Goal: Communication & Community: Answer question/provide support

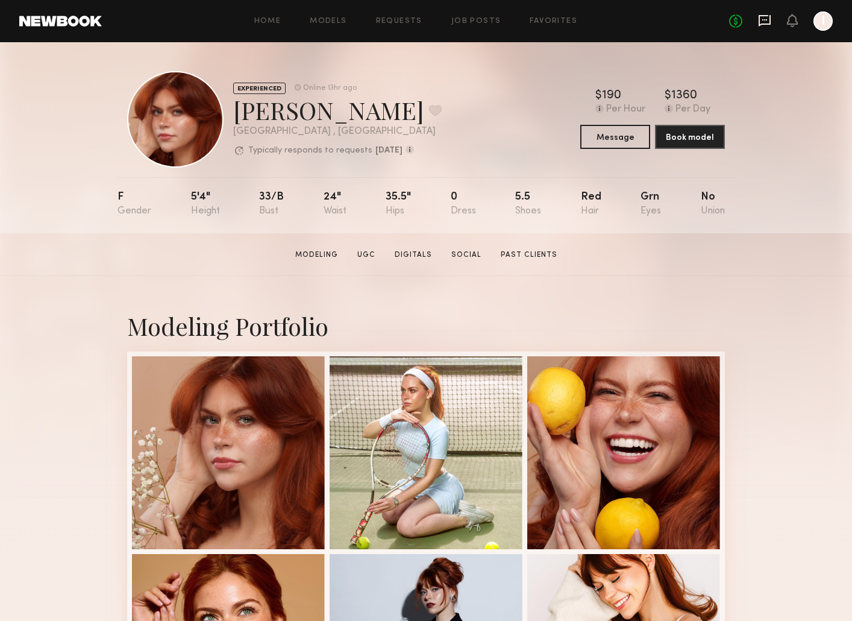
click at [768, 19] on icon at bounding box center [764, 20] width 13 height 13
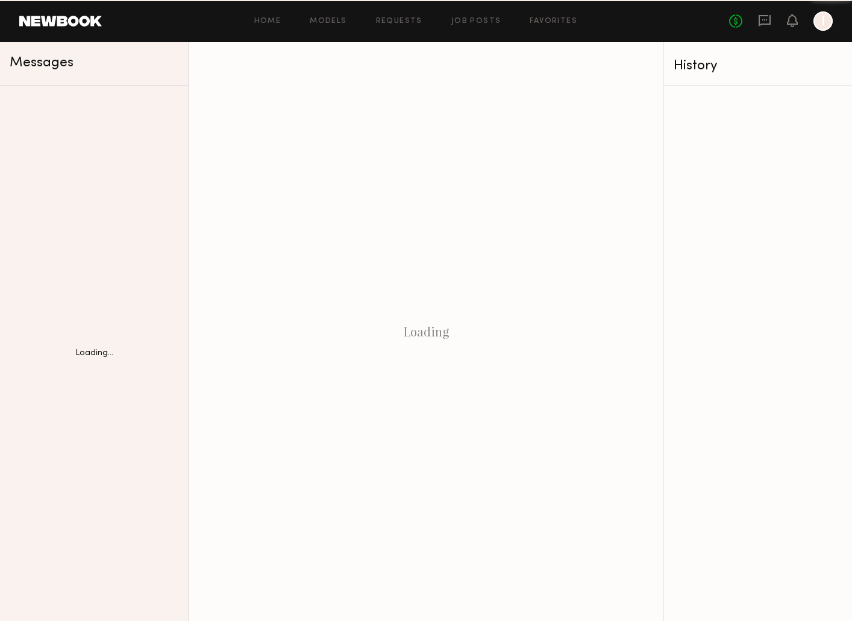
click at [489, 14] on div "Home Models Requests Job Posts Favorites Sign Out No fees up to $5,000 I" at bounding box center [467, 20] width 731 height 19
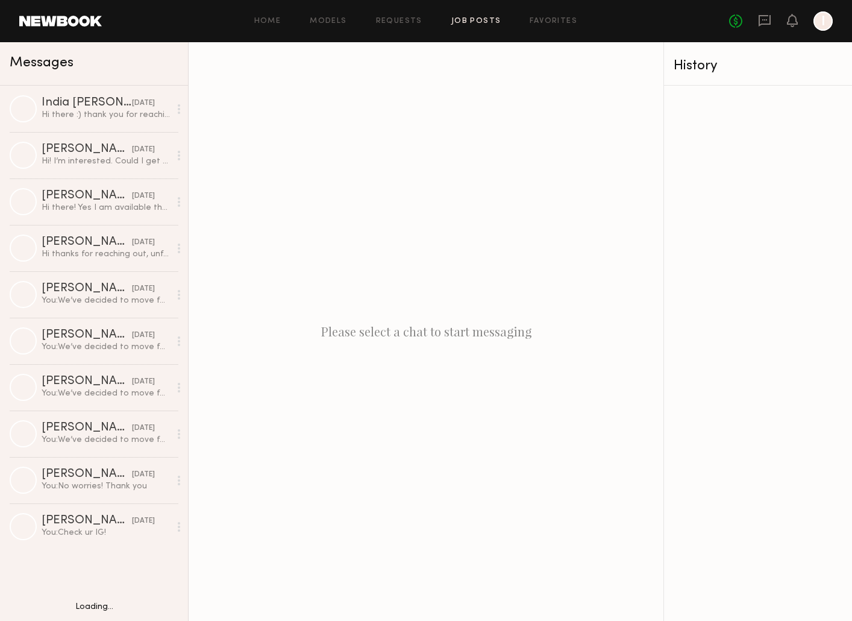
click at [482, 21] on link "Job Posts" at bounding box center [476, 21] width 50 height 8
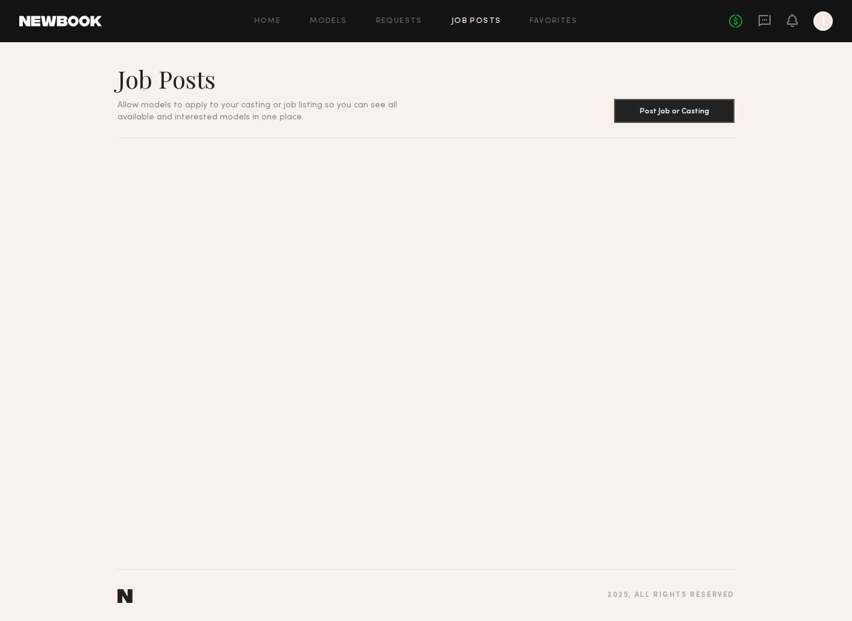
click at [365, 17] on div "Home Models Requests Job Posts Favorites Sign Out" at bounding box center [415, 21] width 627 height 8
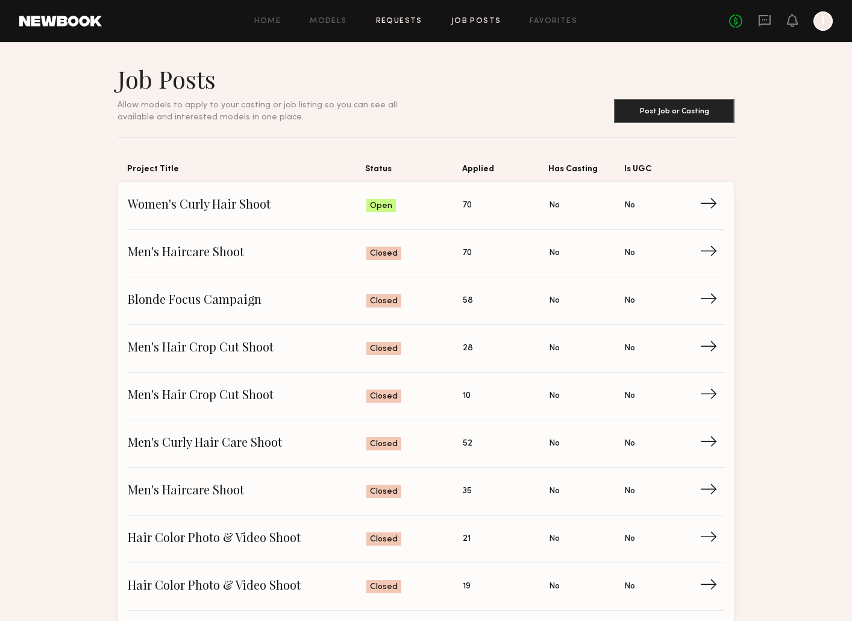
click at [405, 22] on link "Requests" at bounding box center [399, 21] width 46 height 8
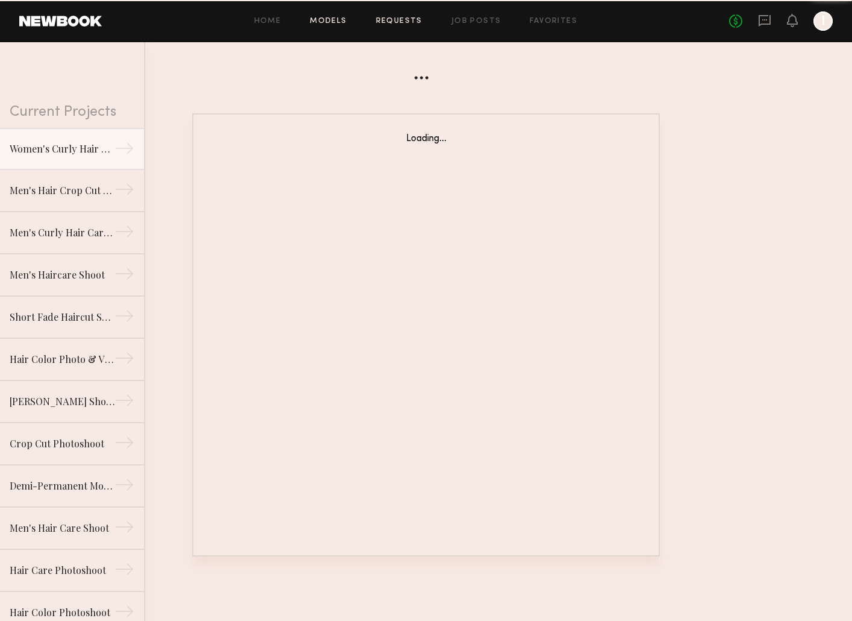
drag, startPoint x: 354, startPoint y: 20, endPoint x: 336, endPoint y: 24, distance: 19.0
click at [354, 20] on div "Home Models Requests Job Posts Favorites Sign Out" at bounding box center [415, 21] width 627 height 8
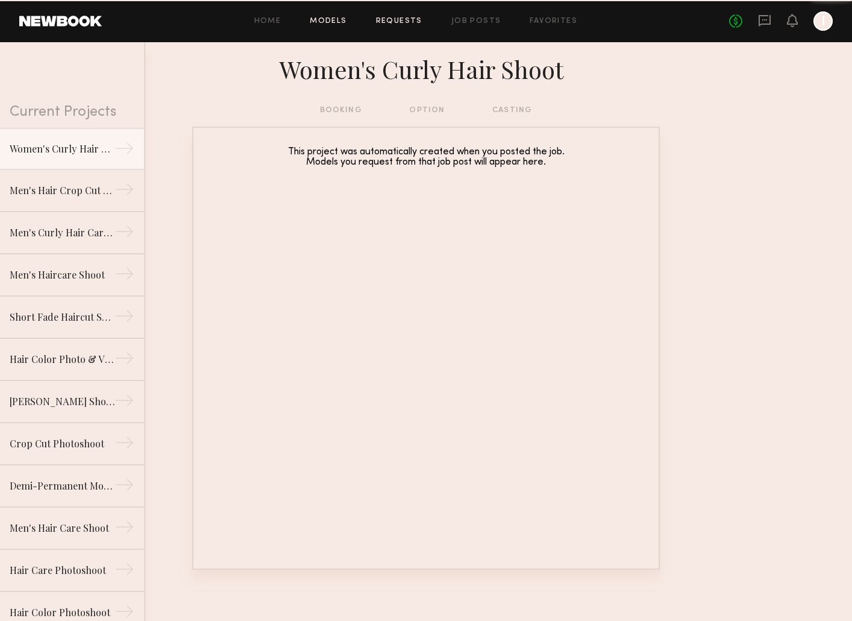
click at [336, 24] on link "Models" at bounding box center [328, 21] width 37 height 8
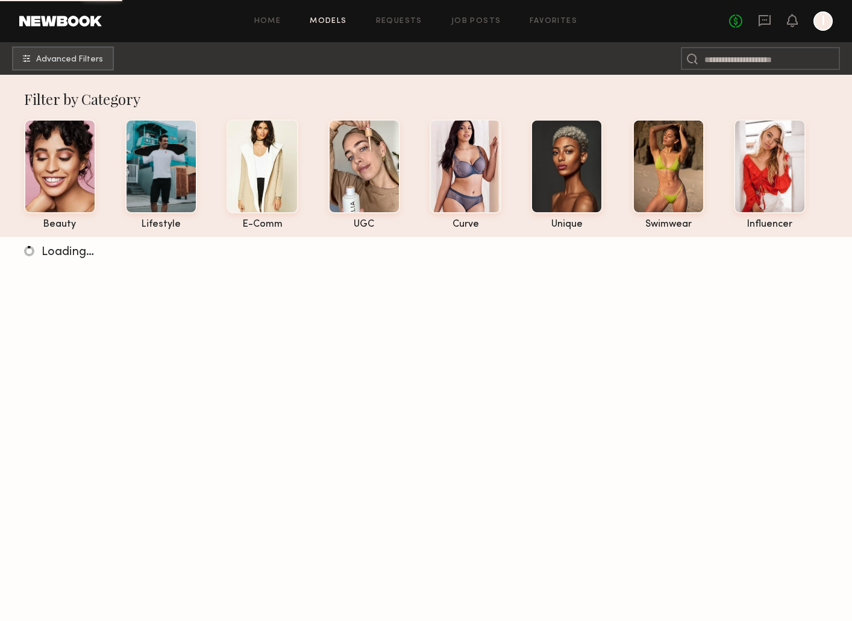
click at [415, 27] on div "Home Models Requests Job Posts Favorites Sign Out No fees up to $5,000 I" at bounding box center [467, 20] width 731 height 19
click at [487, 23] on link "Job Posts" at bounding box center [476, 21] width 50 height 8
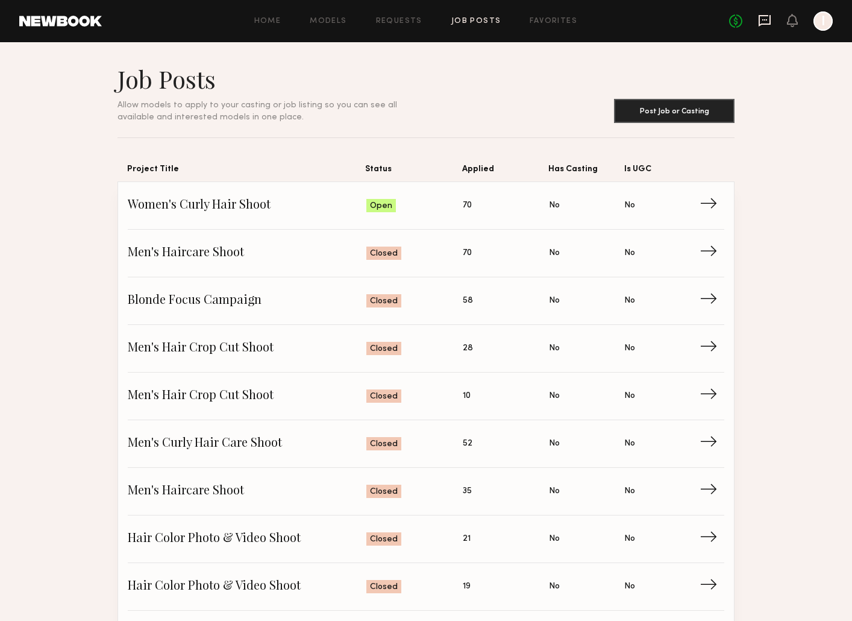
click at [760, 22] on icon at bounding box center [765, 20] width 12 height 11
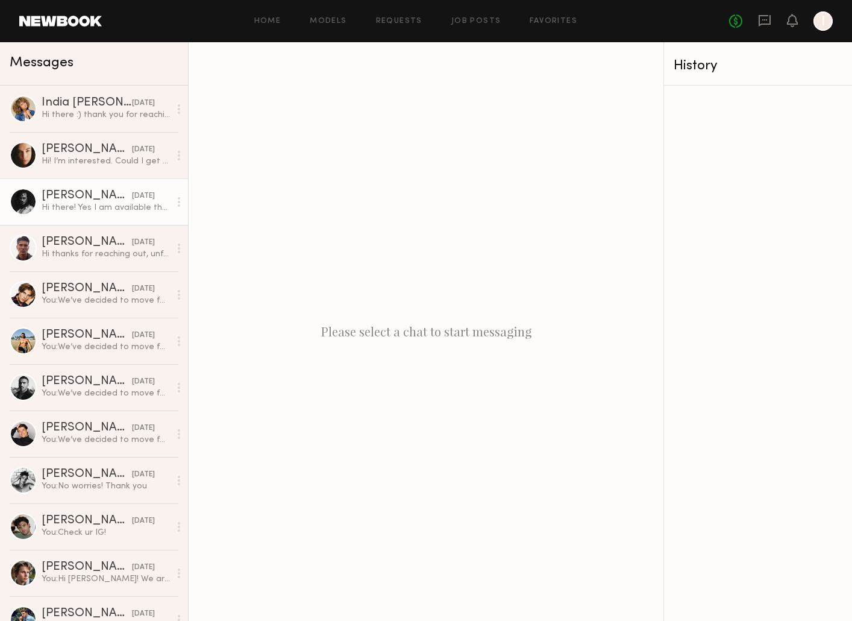
click at [124, 190] on div "Ashley B. 08/18/2025" at bounding box center [106, 196] width 128 height 12
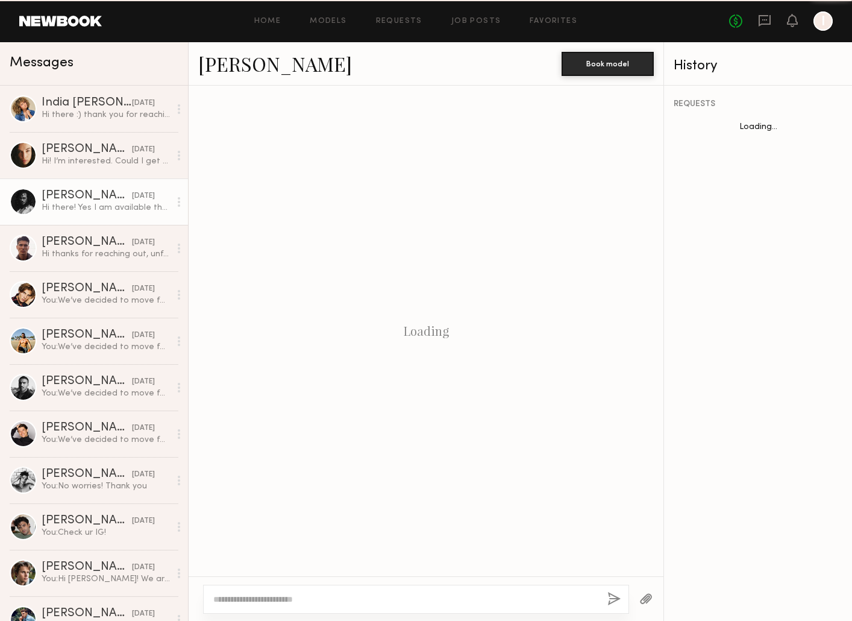
scroll to position [216, 0]
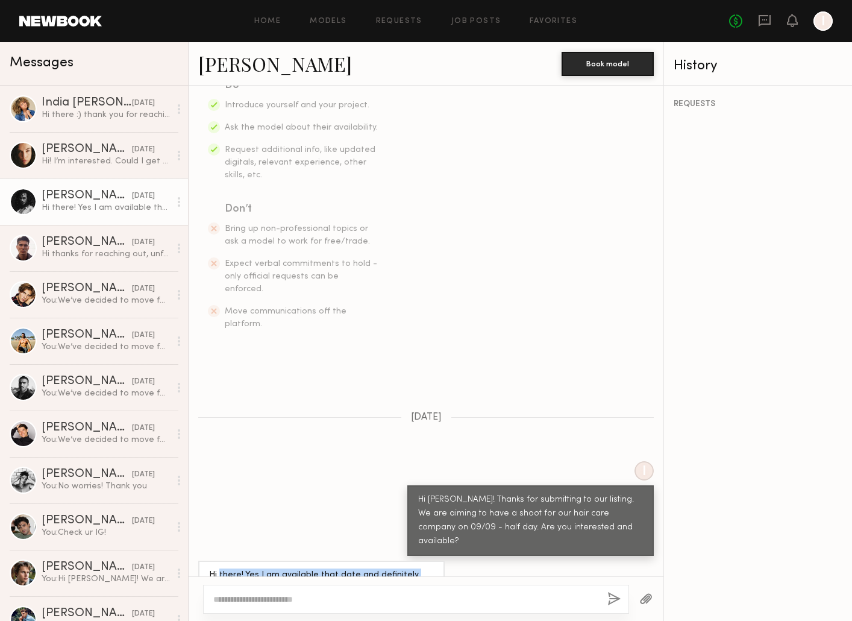
drag, startPoint x: 267, startPoint y: 550, endPoint x: 213, endPoint y: 528, distance: 57.9
click at [215, 560] on div "Hi there! Yes I am available that date and definitely interested :)" at bounding box center [321, 581] width 246 height 43
click at [211, 568] on div "Hi there! Yes I am available that date and definitely interested :)" at bounding box center [321, 582] width 225 height 28
drag, startPoint x: 207, startPoint y: 537, endPoint x: 287, endPoint y: 554, distance: 82.0
click at [287, 560] on div "Hi there! Yes I am available that date and definitely interested :)" at bounding box center [321, 581] width 246 height 43
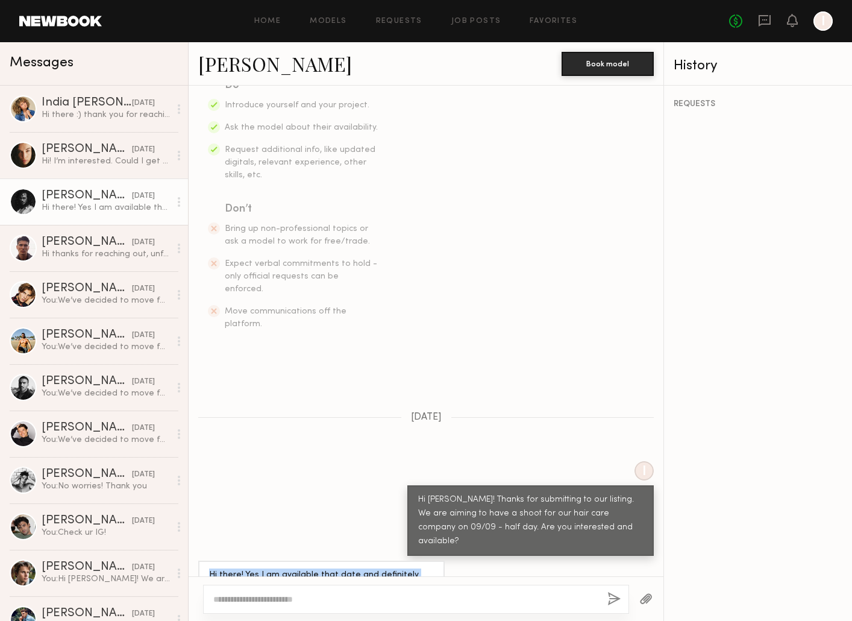
copy div "Hi there! Yes I am available that date and definitely interested :)"
click at [261, 597] on textarea at bounding box center [405, 599] width 384 height 12
paste textarea "**********"
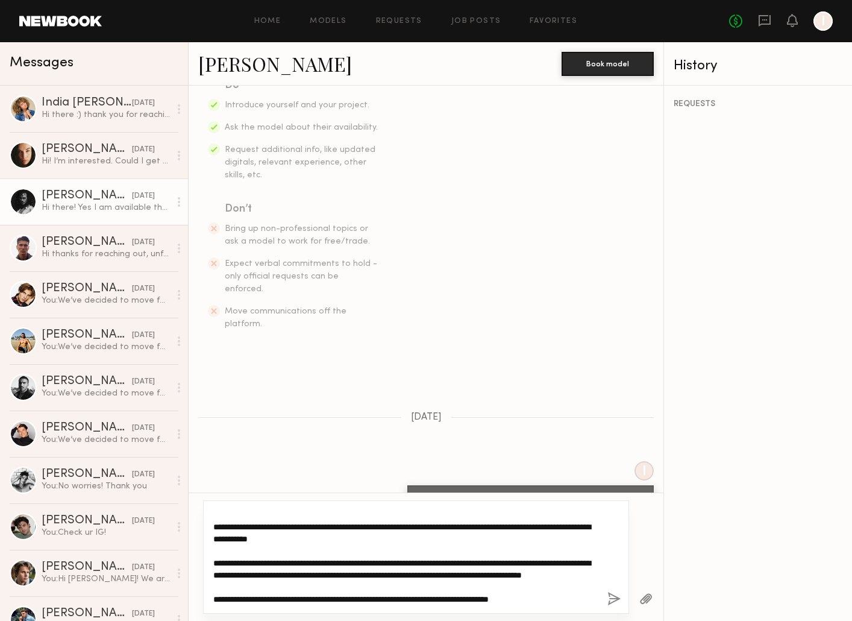
scroll to position [0, 0]
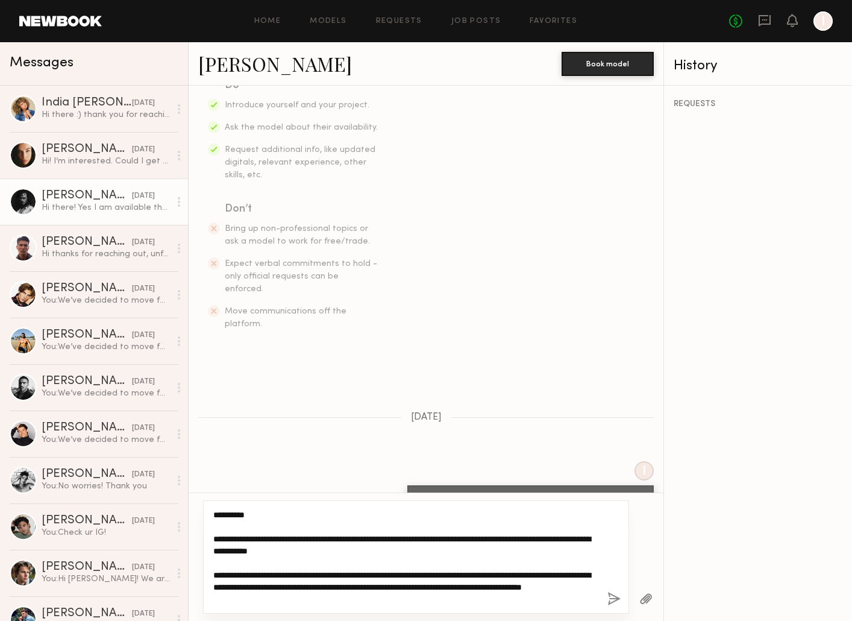
drag, startPoint x: 250, startPoint y: 516, endPoint x: 225, endPoint y: 516, distance: 25.3
click at [225, 516] on textarea "**********" at bounding box center [405, 557] width 384 height 96
click at [310, 519] on textarea "**********" at bounding box center [405, 557] width 384 height 96
drag, startPoint x: 212, startPoint y: 528, endPoint x: 205, endPoint y: 500, distance: 29.1
click at [205, 500] on div "**********" at bounding box center [426, 556] width 475 height 128
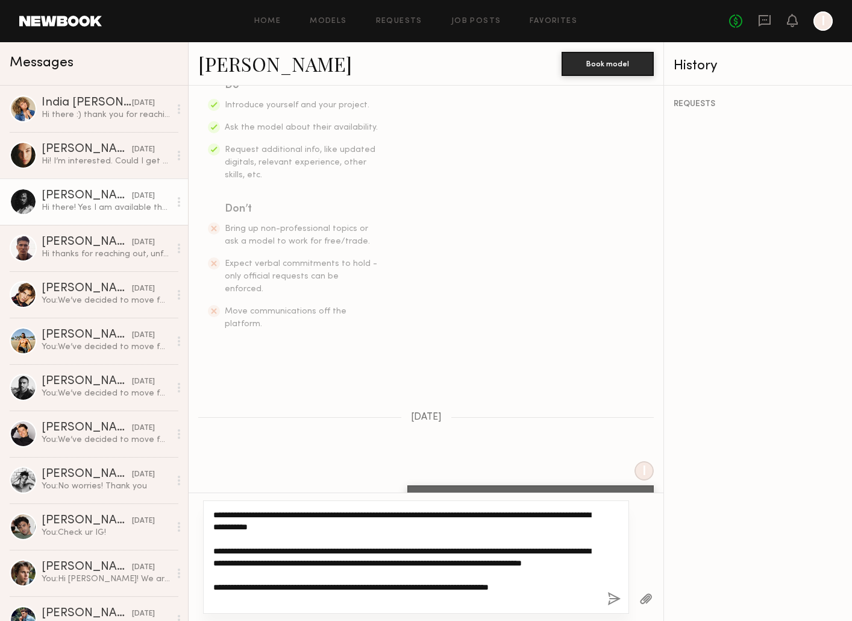
click at [242, 562] on textarea "**********" at bounding box center [405, 557] width 384 height 96
click at [505, 562] on textarea "**********" at bounding box center [405, 557] width 384 height 96
click at [542, 563] on textarea "**********" at bounding box center [405, 557] width 384 height 96
click at [570, 600] on textarea "**********" at bounding box center [405, 557] width 384 height 96
type textarea "**********"
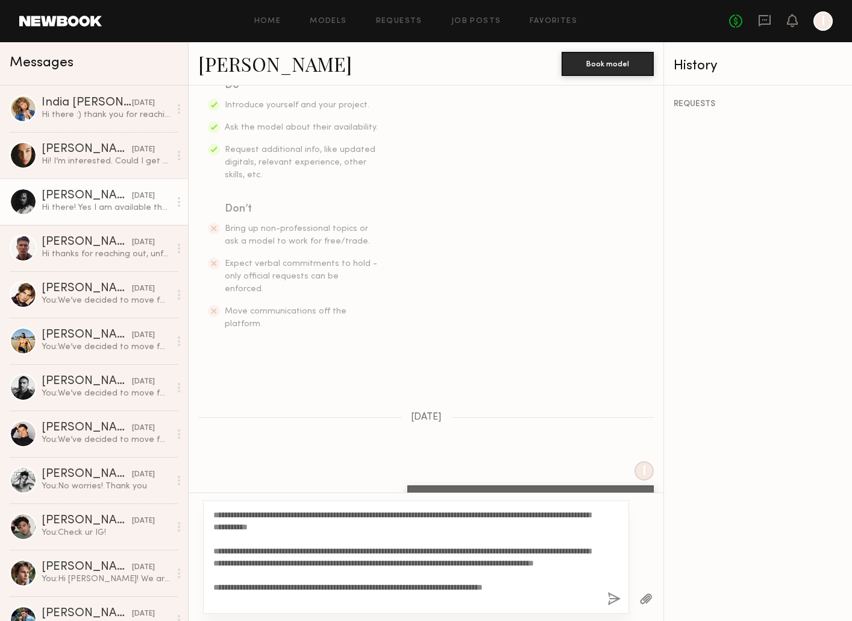
click at [619, 593] on button "button" at bounding box center [613, 599] width 13 height 15
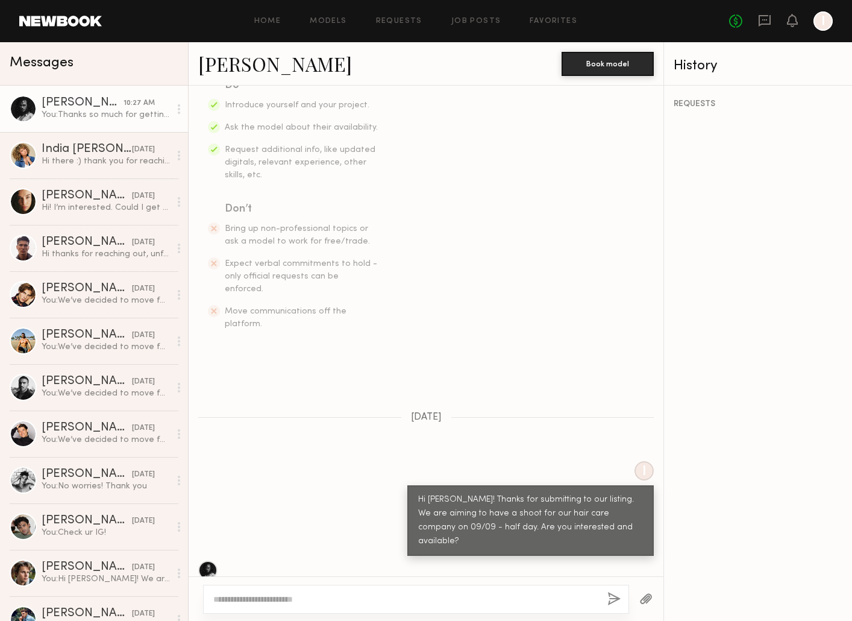
scroll to position [609, 0]
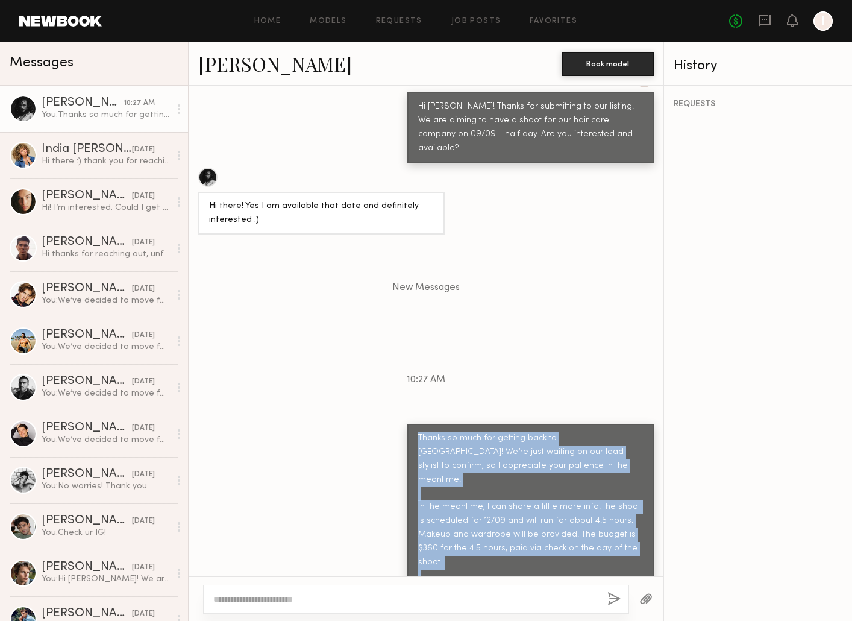
drag, startPoint x: 565, startPoint y: 550, endPoint x: 394, endPoint y: 380, distance: 240.3
click at [394, 380] on div "Keep direct messages professional and related only to paid job opportunities. M…" at bounding box center [426, 331] width 475 height 491
copy div "Thanks so much for getting back to us! We’re just waiting on our lead stylist t…"
click at [86, 205] on div "Hi! I’m interested. Could I get more details!?" at bounding box center [106, 207] width 128 height 11
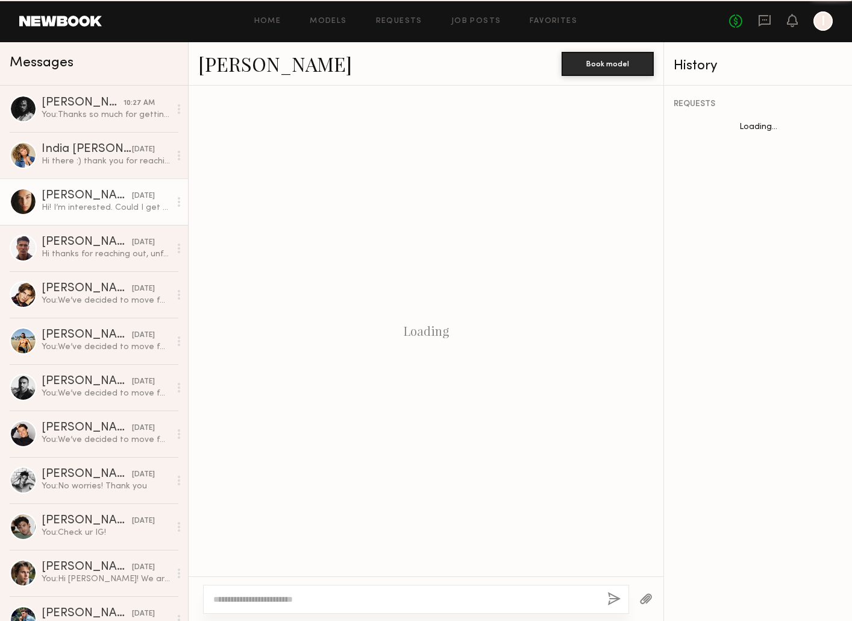
scroll to position [202, 0]
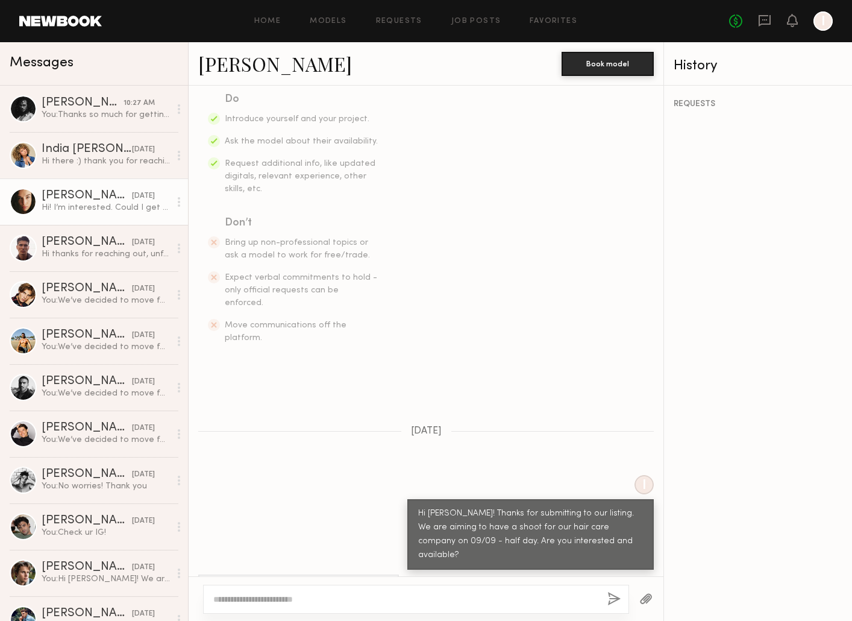
click at [230, 75] on link "Uliana V." at bounding box center [275, 64] width 154 height 26
click at [82, 166] on div "Hi there :) thank you for reaching out. I’m no longer available for this date, …" at bounding box center [106, 160] width 128 height 11
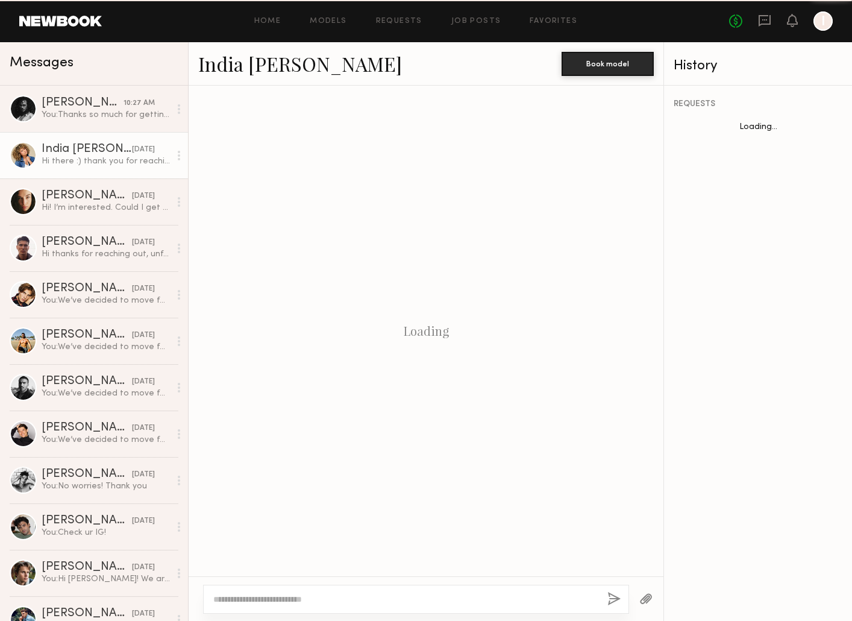
scroll to position [230, 0]
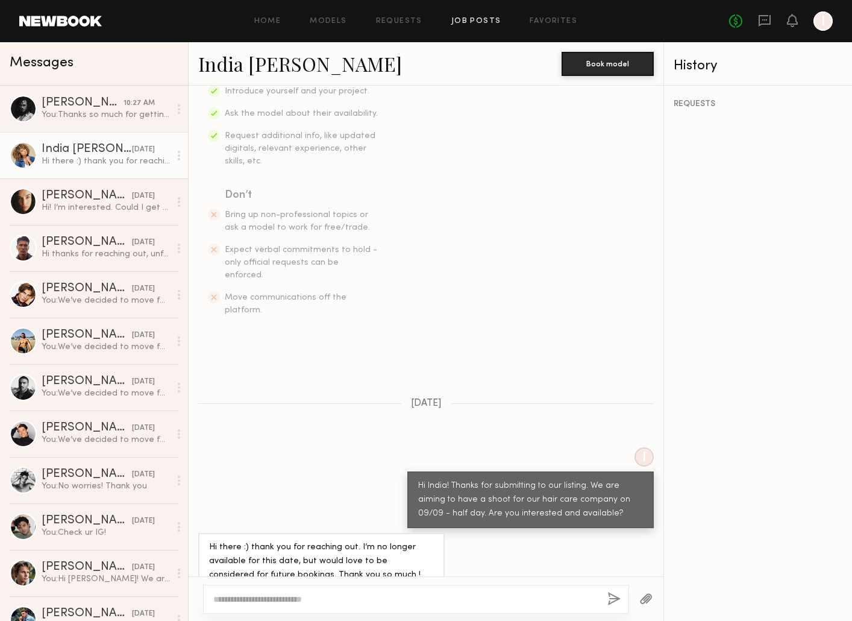
click at [472, 21] on link "Job Posts" at bounding box center [476, 21] width 50 height 8
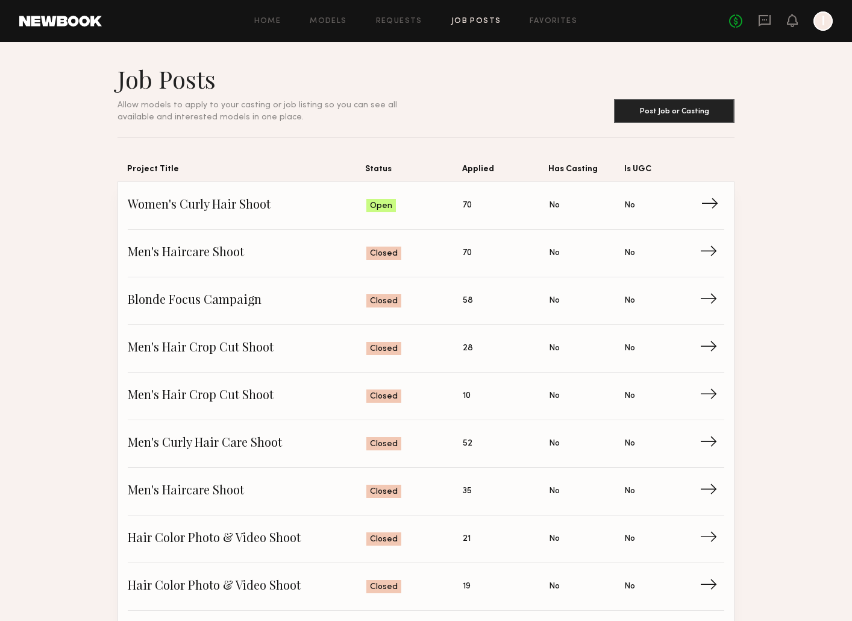
click at [409, 192] on link "Women's Curly Hair Shoot Status: Open Applied: 70 Has Casting: No Is UGC: No →" at bounding box center [426, 206] width 597 height 48
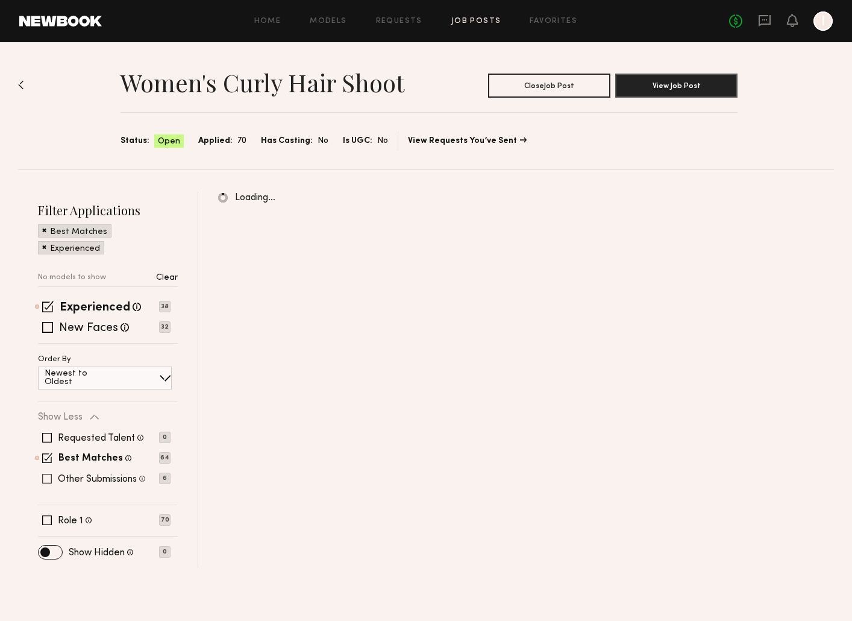
click at [46, 477] on span at bounding box center [47, 479] width 10 height 10
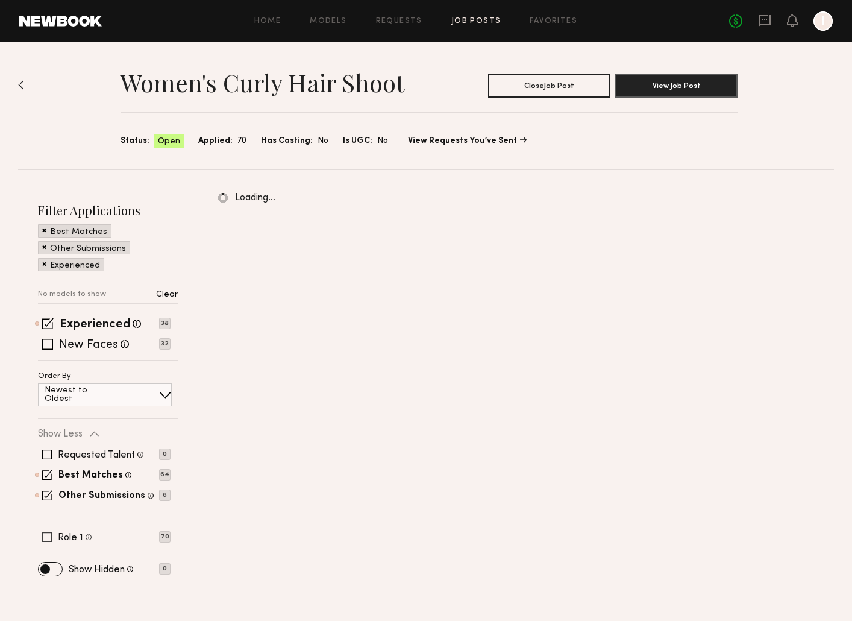
click at [50, 536] on span at bounding box center [47, 537] width 10 height 10
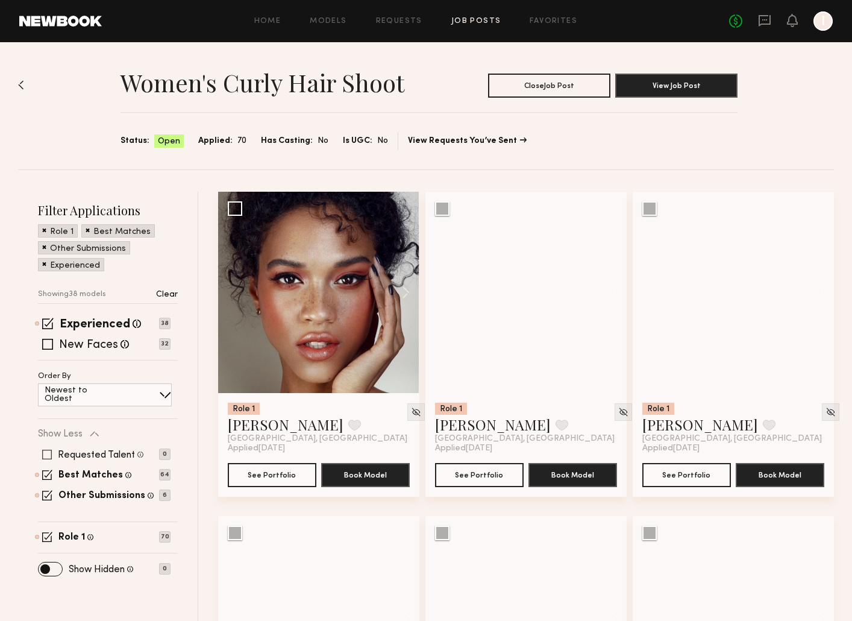
click at [48, 451] on span at bounding box center [47, 455] width 10 height 10
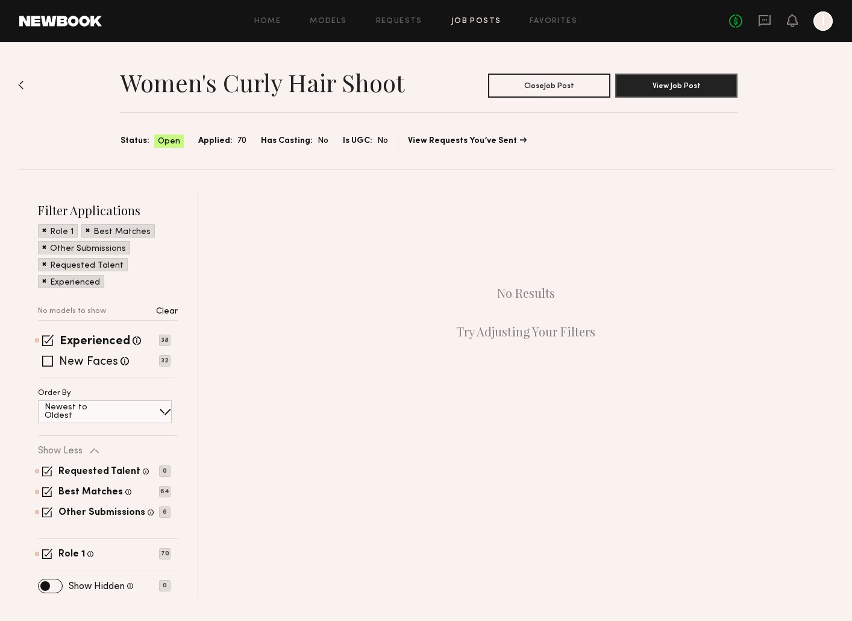
drag, startPoint x: 46, startPoint y: 472, endPoint x: 54, endPoint y: 488, distance: 18.1
click at [46, 472] on span at bounding box center [47, 471] width 10 height 10
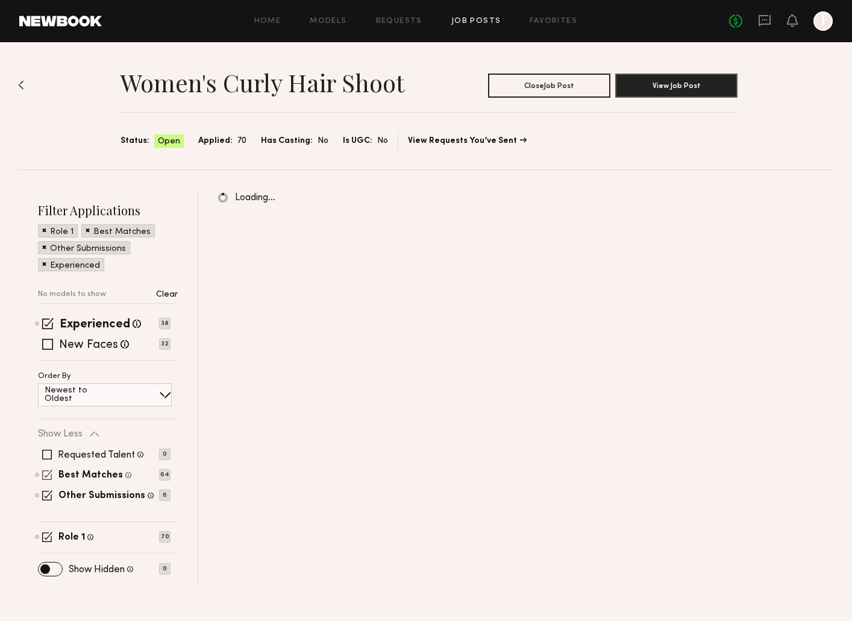
click at [43, 477] on span at bounding box center [47, 474] width 10 height 10
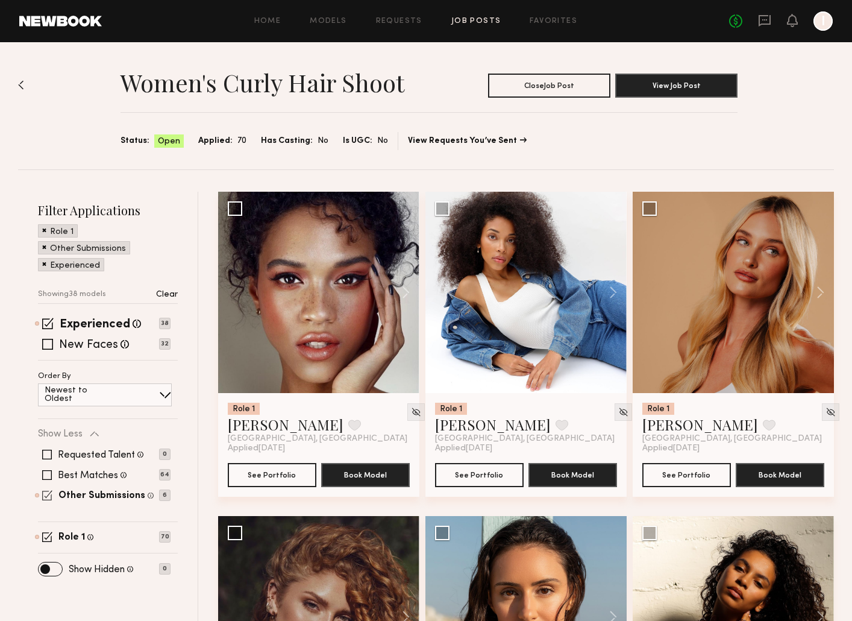
click at [49, 490] on span at bounding box center [47, 495] width 10 height 10
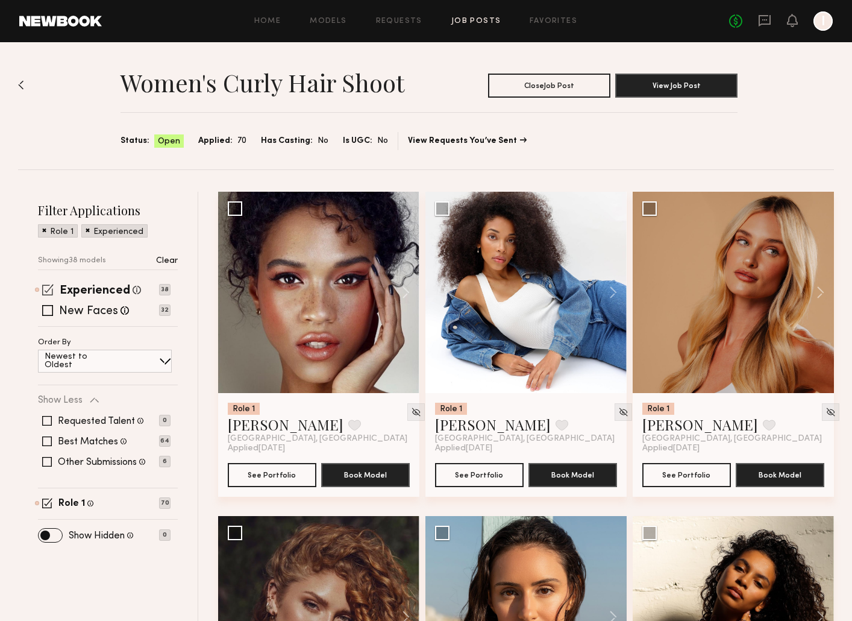
click at [45, 287] on span at bounding box center [47, 289] width 11 height 11
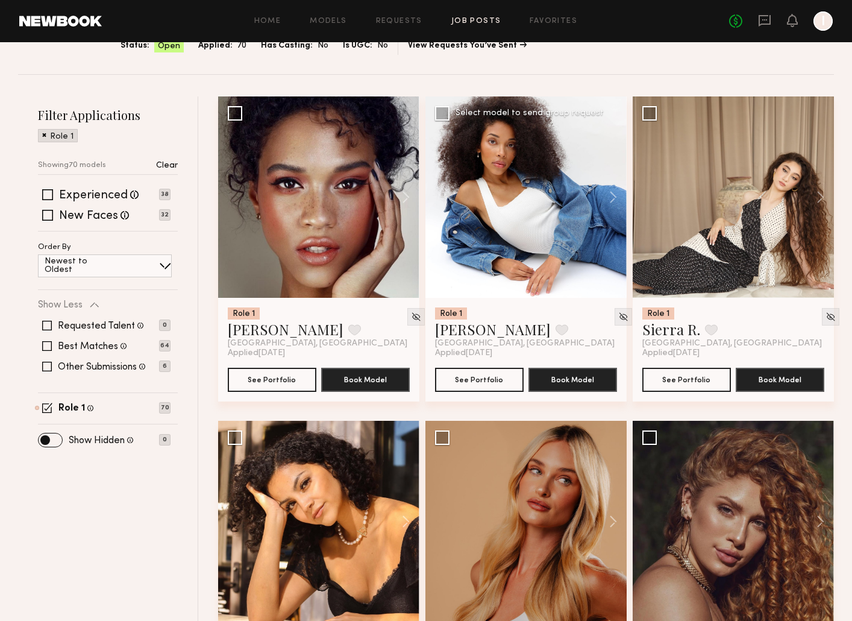
scroll to position [93, 0]
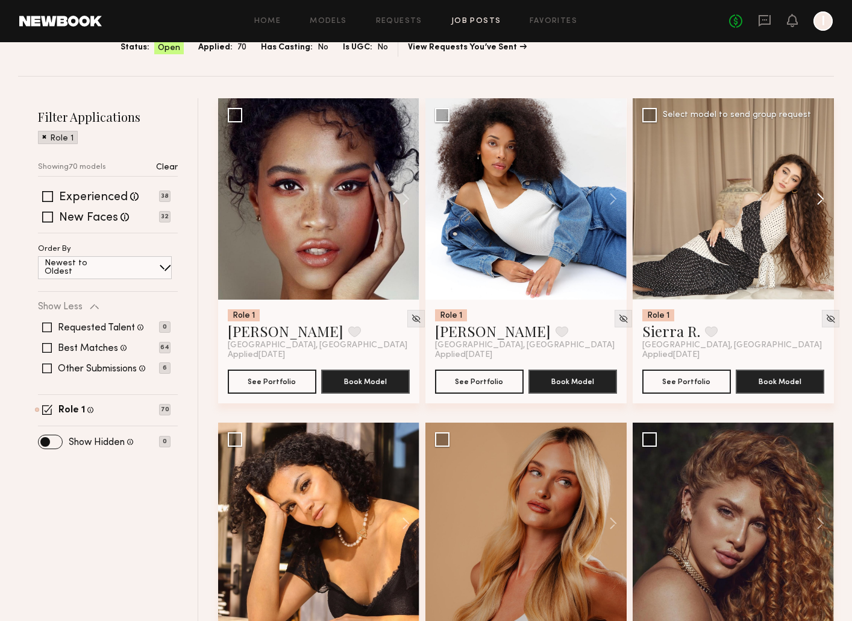
click at [821, 199] on button at bounding box center [814, 198] width 39 height 201
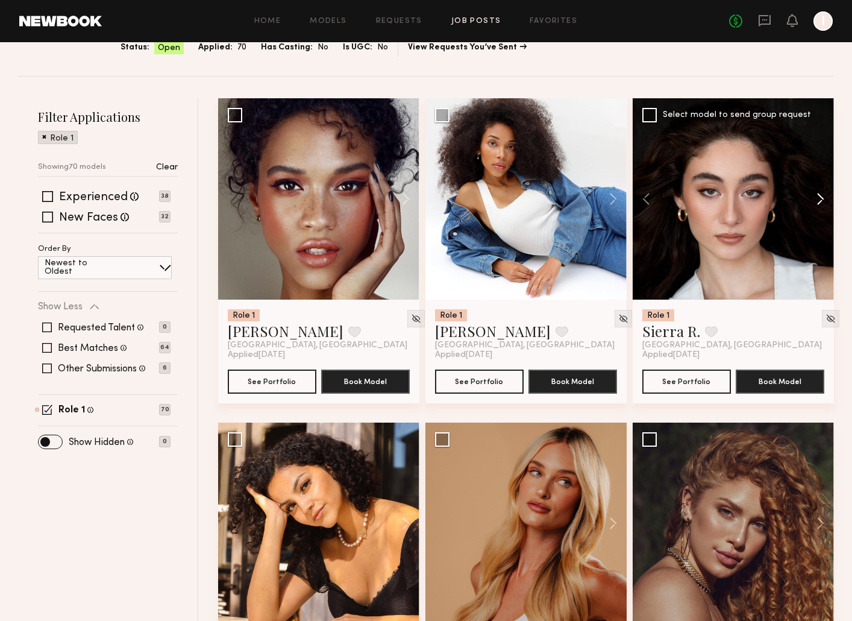
click at [821, 199] on button at bounding box center [814, 198] width 39 height 201
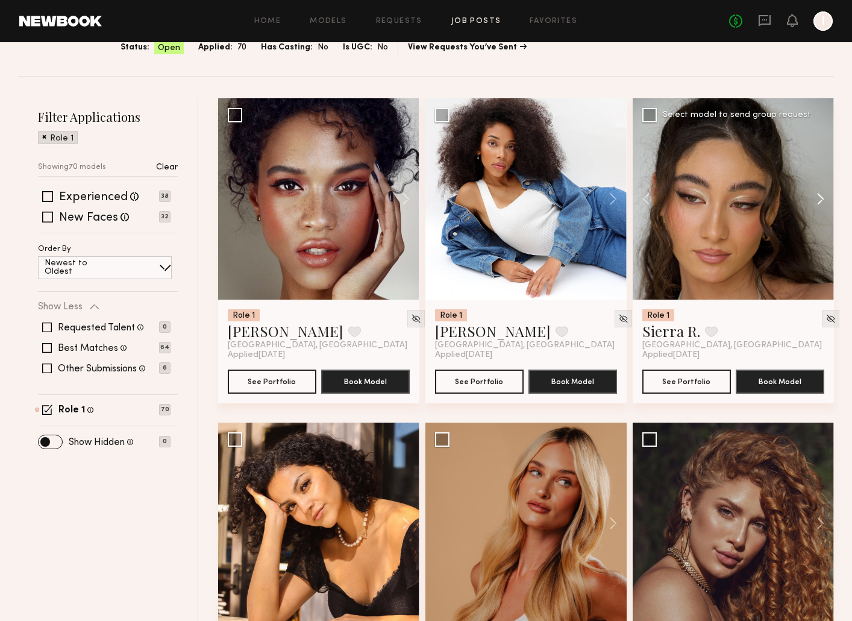
click at [821, 199] on button at bounding box center [814, 198] width 39 height 201
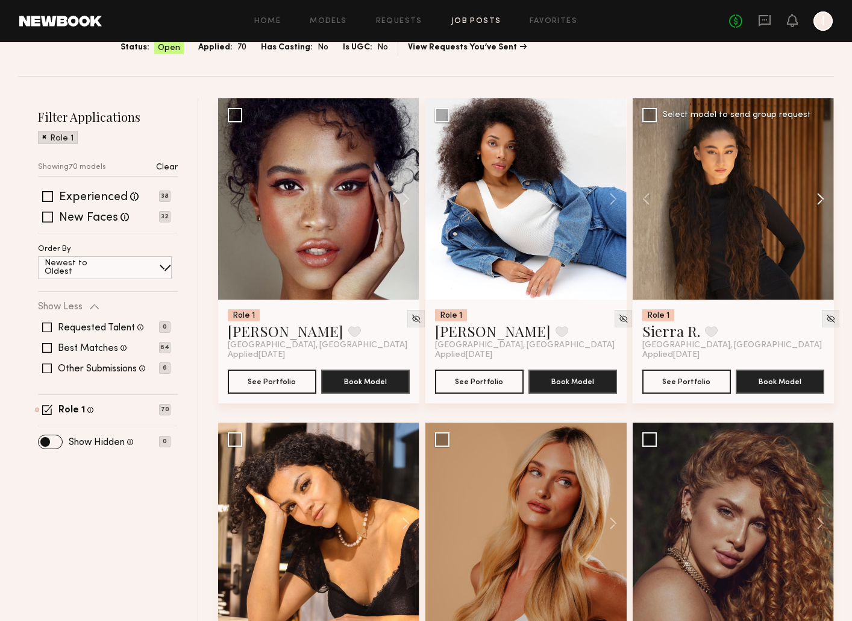
click at [821, 199] on button at bounding box center [814, 198] width 39 height 201
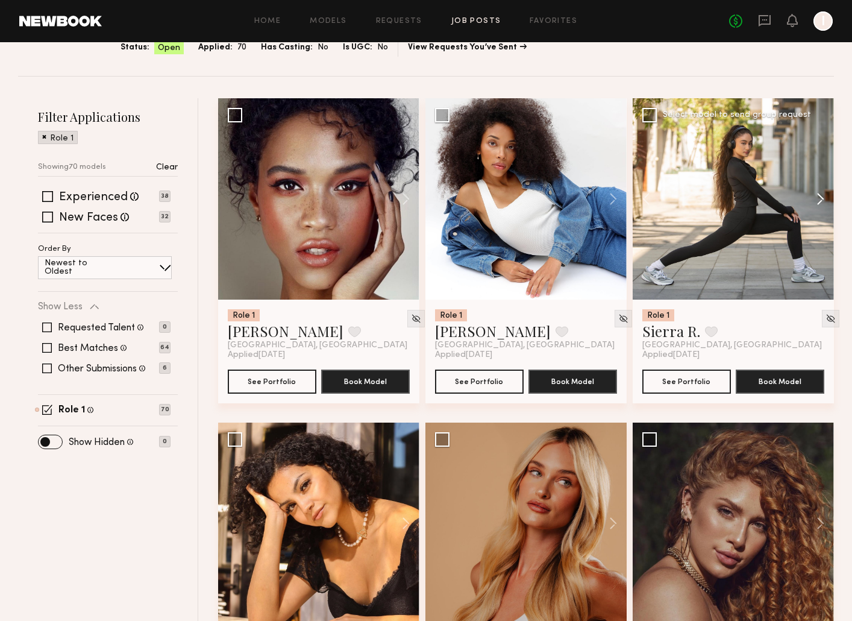
click at [821, 199] on button at bounding box center [814, 198] width 39 height 201
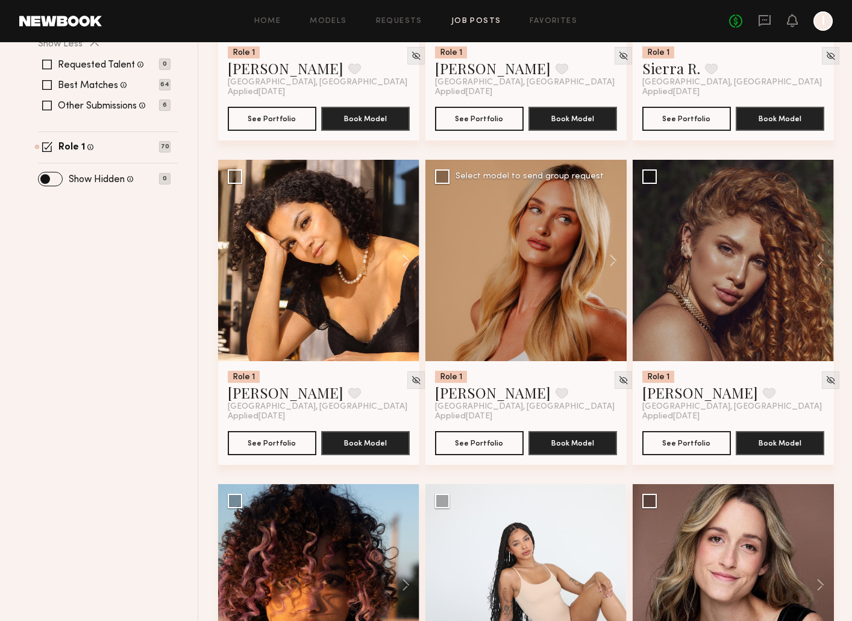
scroll to position [346, 0]
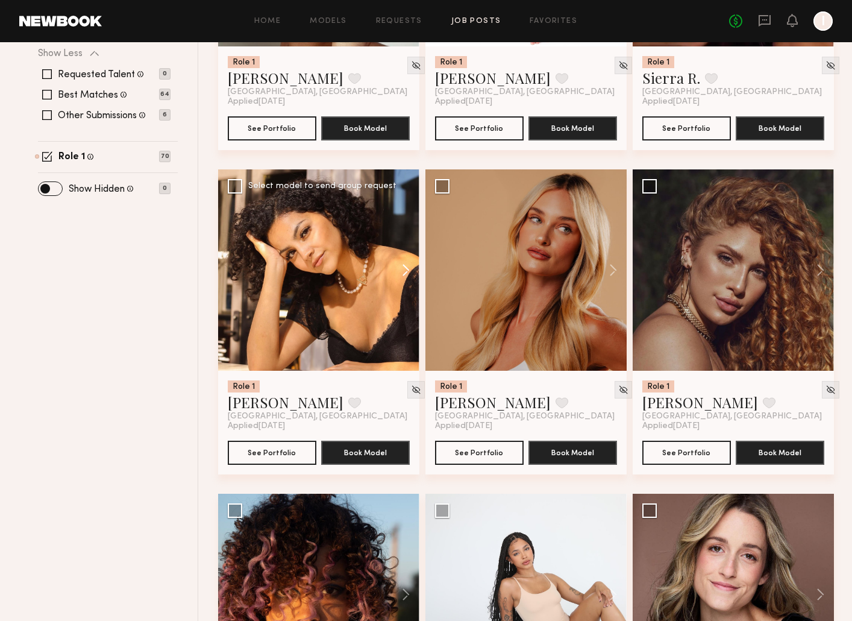
click at [403, 271] on button at bounding box center [400, 269] width 39 height 201
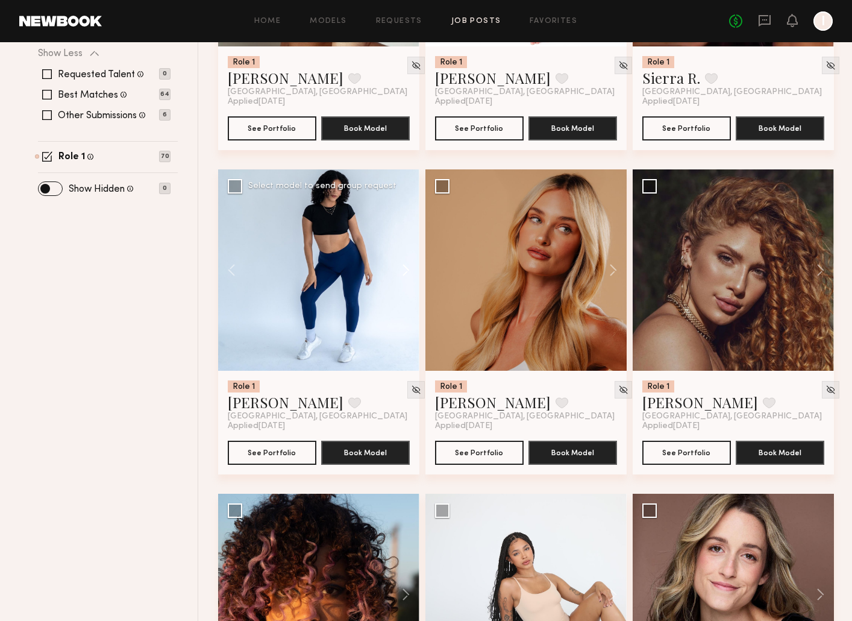
click at [403, 271] on button at bounding box center [400, 269] width 39 height 201
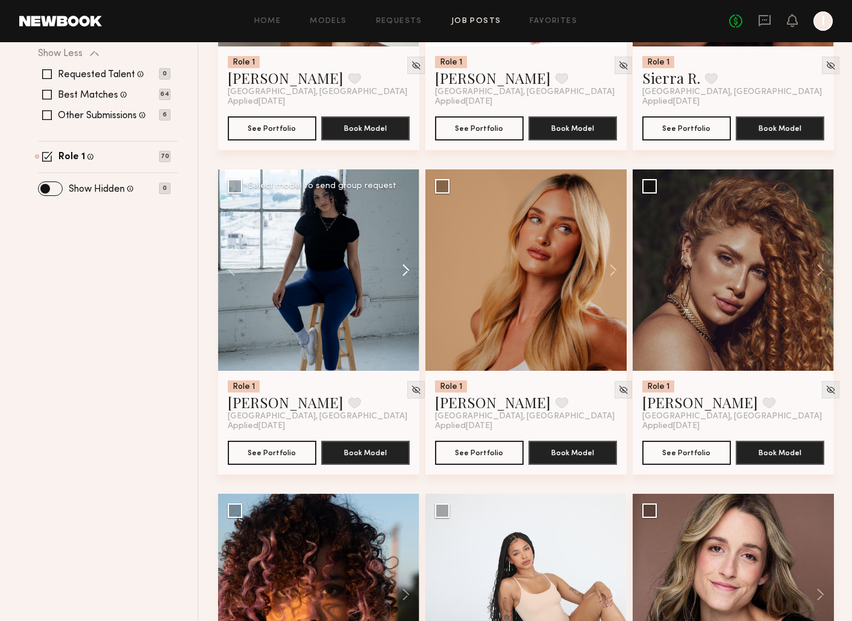
click at [403, 271] on button at bounding box center [400, 269] width 39 height 201
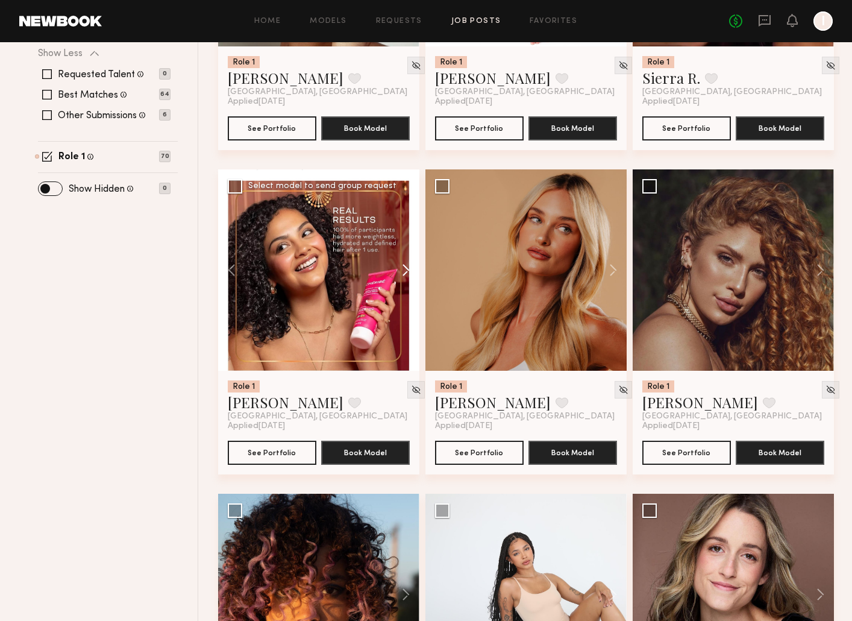
click at [403, 271] on button at bounding box center [400, 269] width 39 height 201
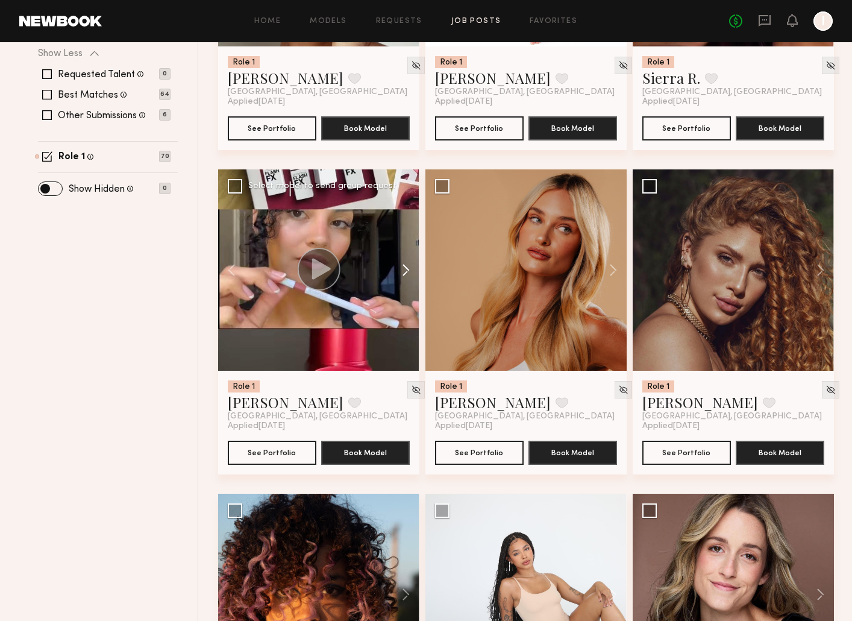
click at [403, 271] on button at bounding box center [400, 269] width 39 height 201
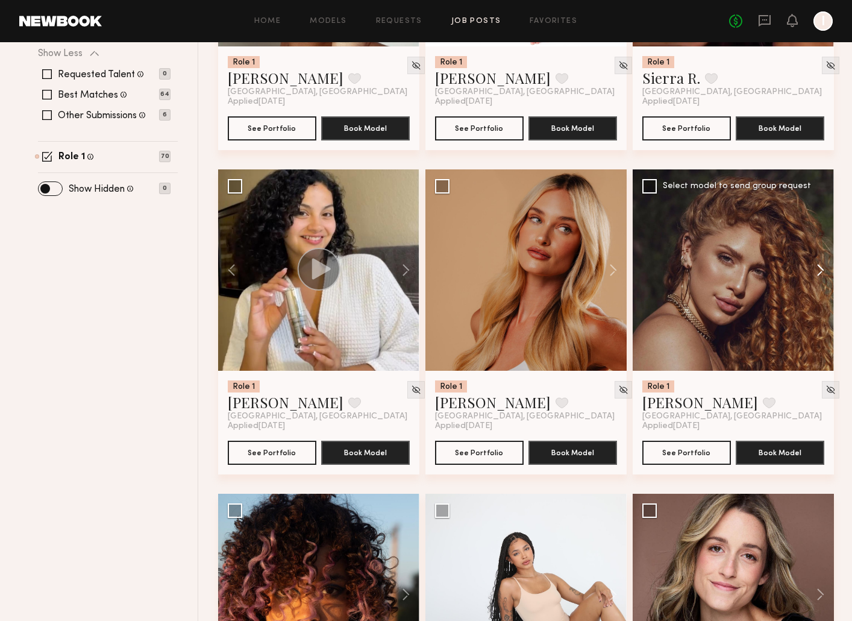
click at [817, 272] on button at bounding box center [814, 269] width 39 height 201
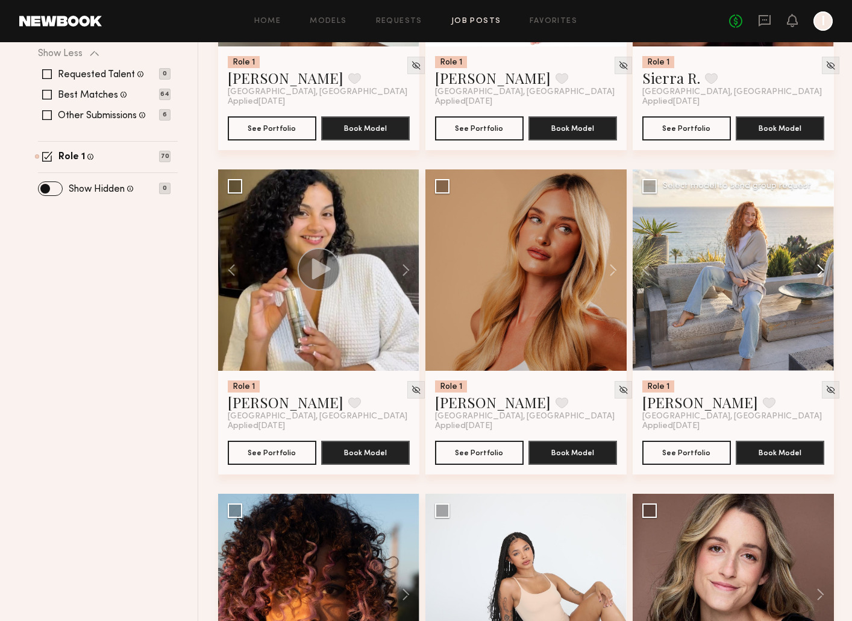
click at [817, 272] on button at bounding box center [814, 269] width 39 height 201
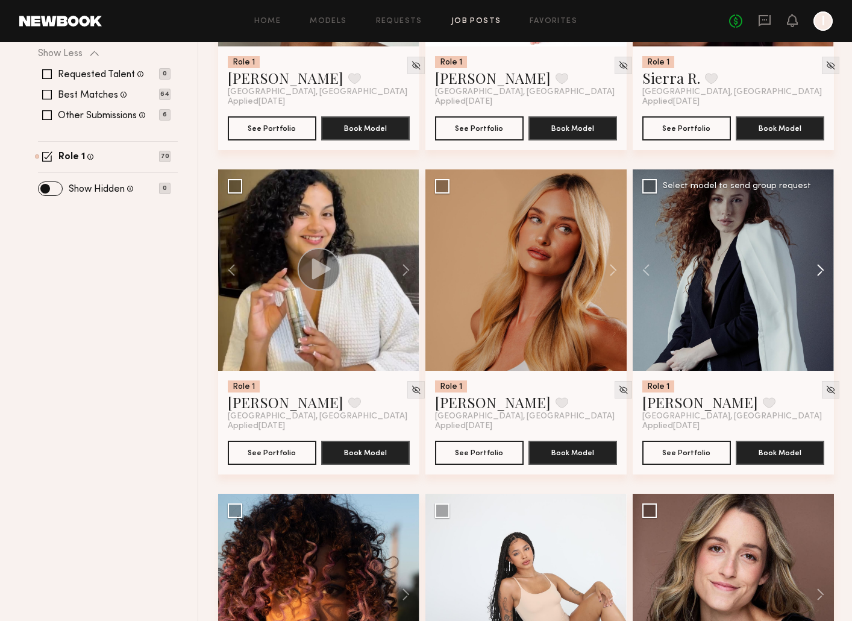
click at [817, 272] on button at bounding box center [814, 269] width 39 height 201
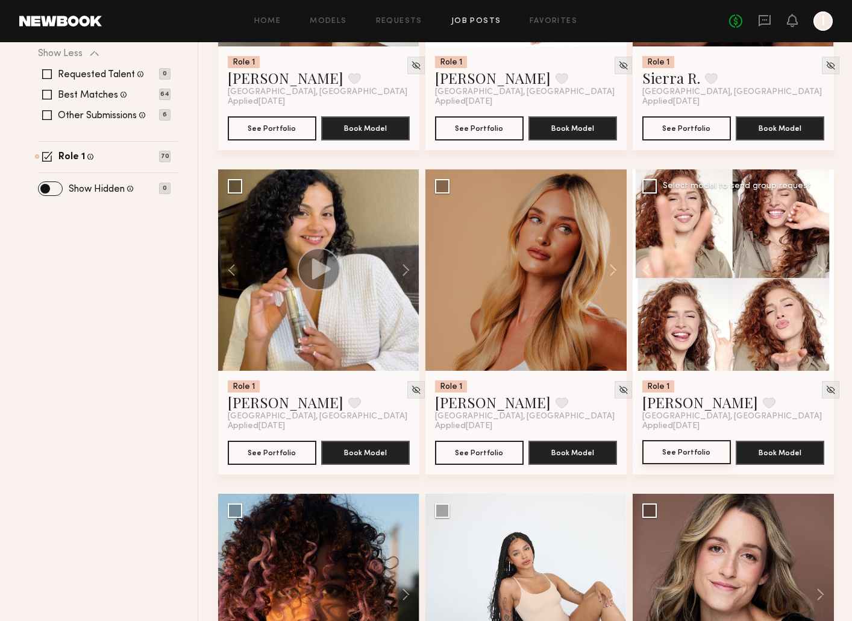
click at [691, 452] on button "See Portfolio" at bounding box center [686, 452] width 89 height 24
click at [693, 456] on button "See Portfolio" at bounding box center [686, 452] width 89 height 24
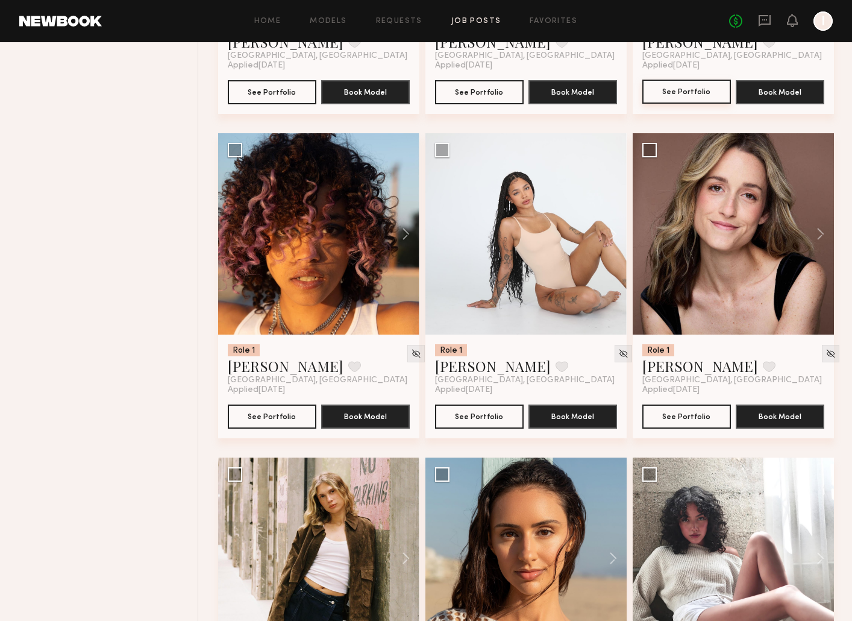
scroll to position [726, 0]
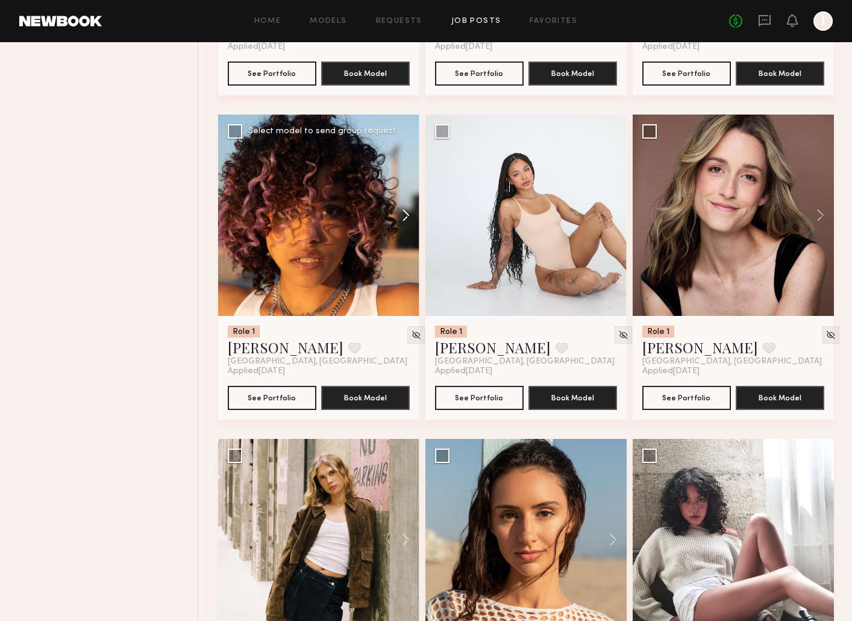
click at [402, 222] on button at bounding box center [400, 214] width 39 height 201
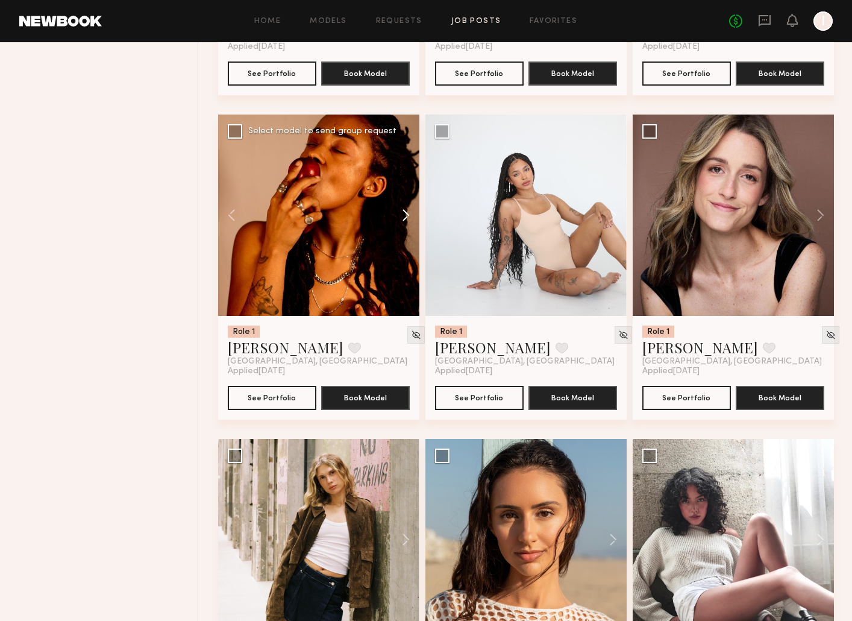
click at [407, 221] on button at bounding box center [400, 214] width 39 height 201
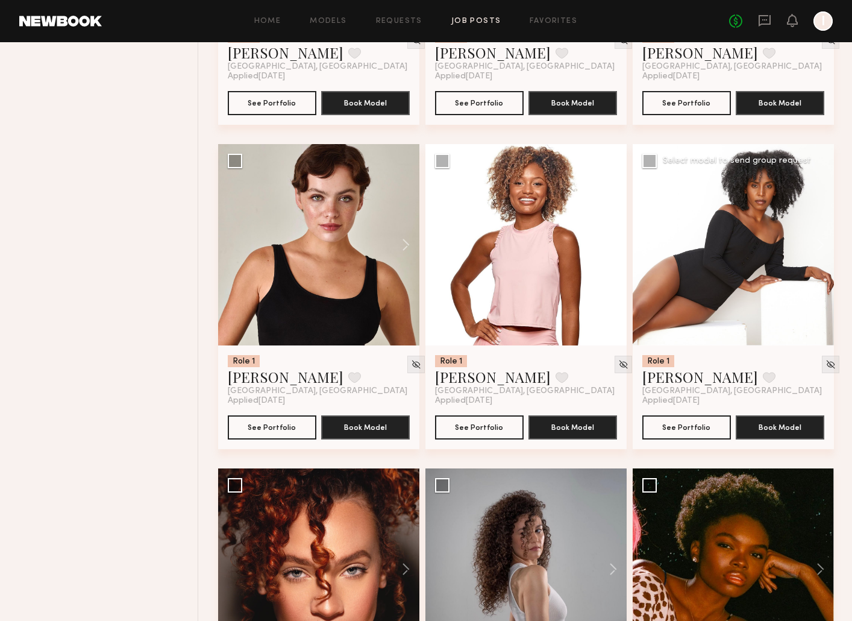
scroll to position [1839, 0]
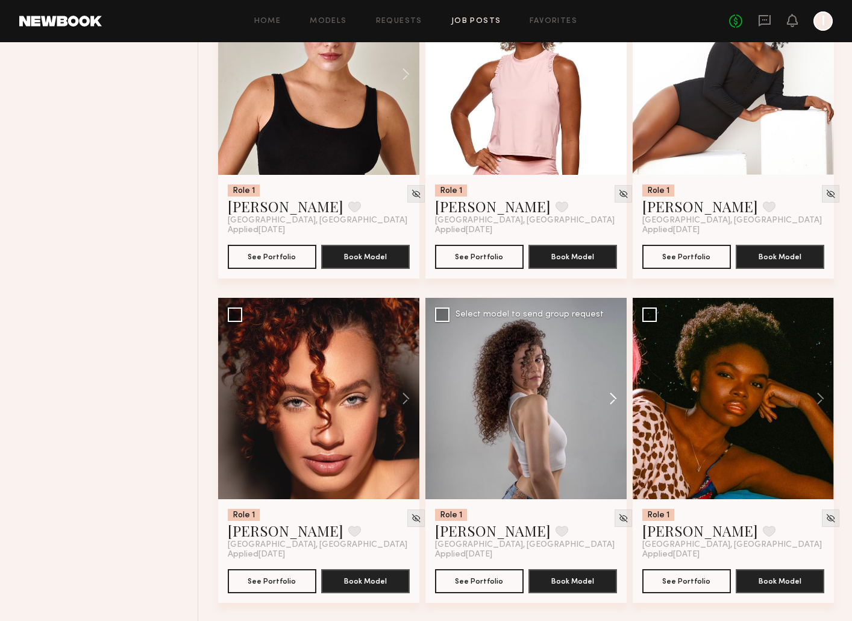
click at [610, 398] on button at bounding box center [607, 398] width 39 height 201
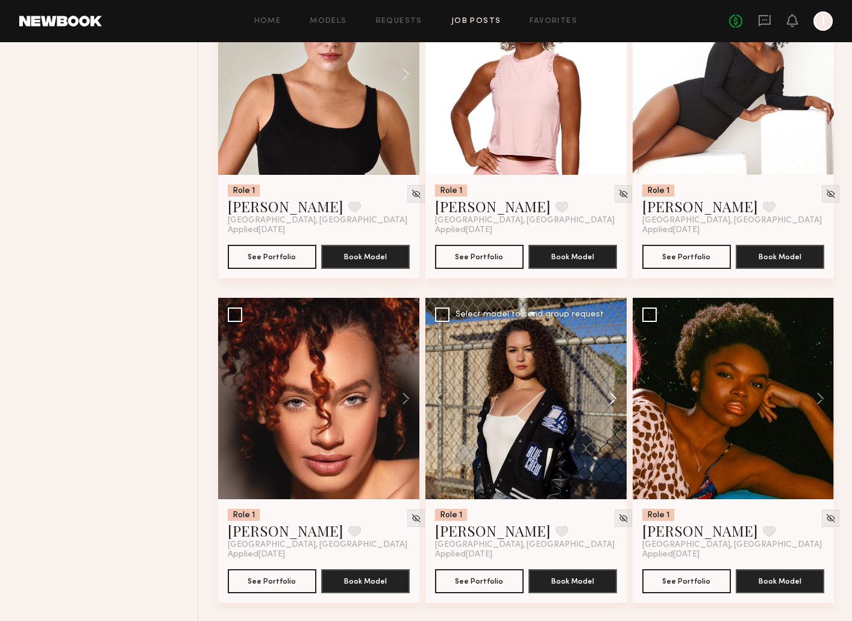
click at [610, 398] on button at bounding box center [607, 398] width 39 height 201
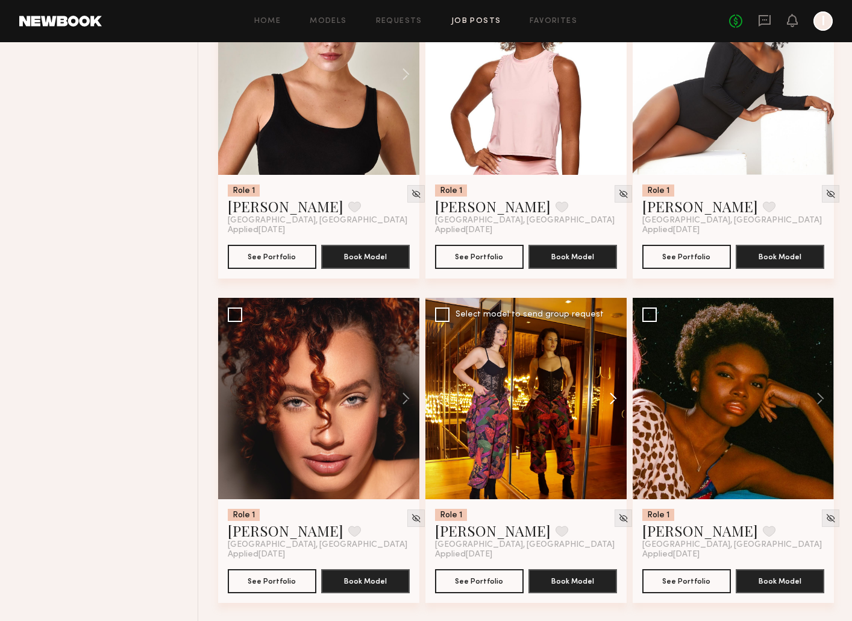
click at [610, 398] on button at bounding box center [607, 398] width 39 height 201
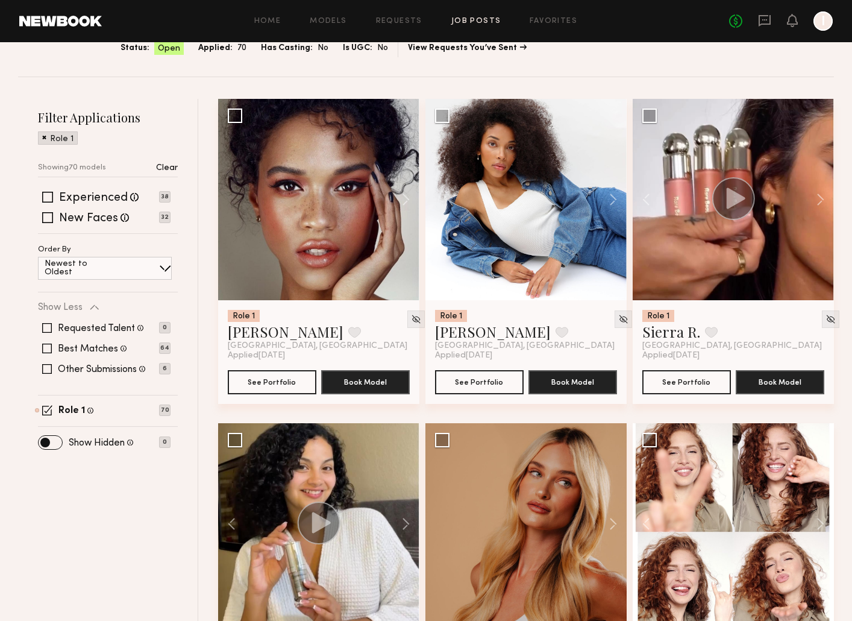
scroll to position [0, 0]
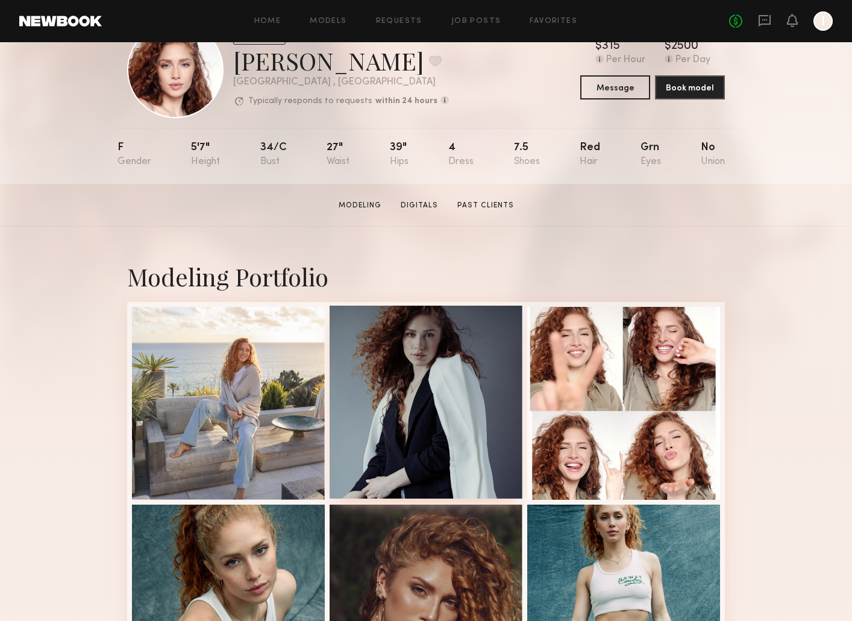
scroll to position [60, 0]
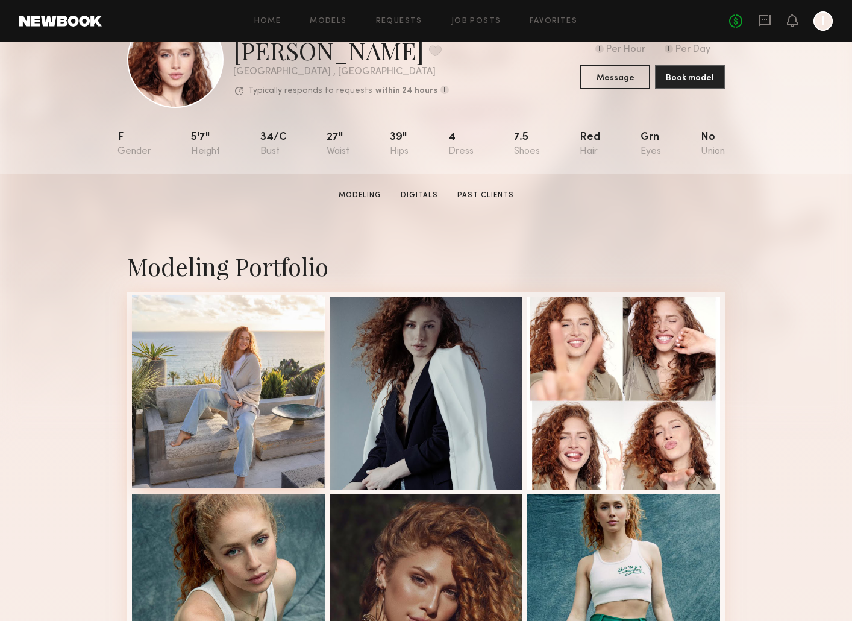
click at [245, 394] on div at bounding box center [228, 391] width 193 height 193
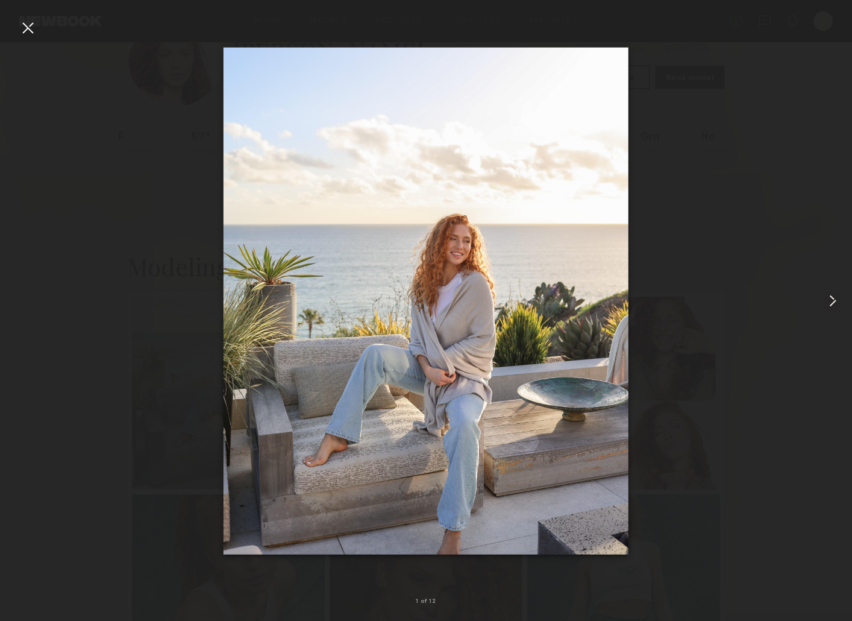
click at [823, 304] on common-icon at bounding box center [832, 300] width 19 height 19
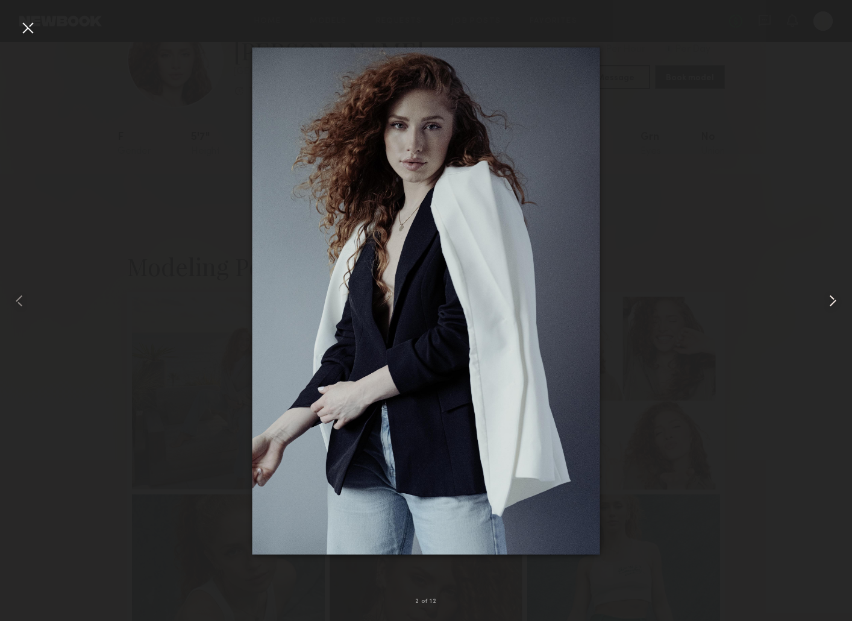
click at [831, 301] on common-icon at bounding box center [832, 300] width 19 height 19
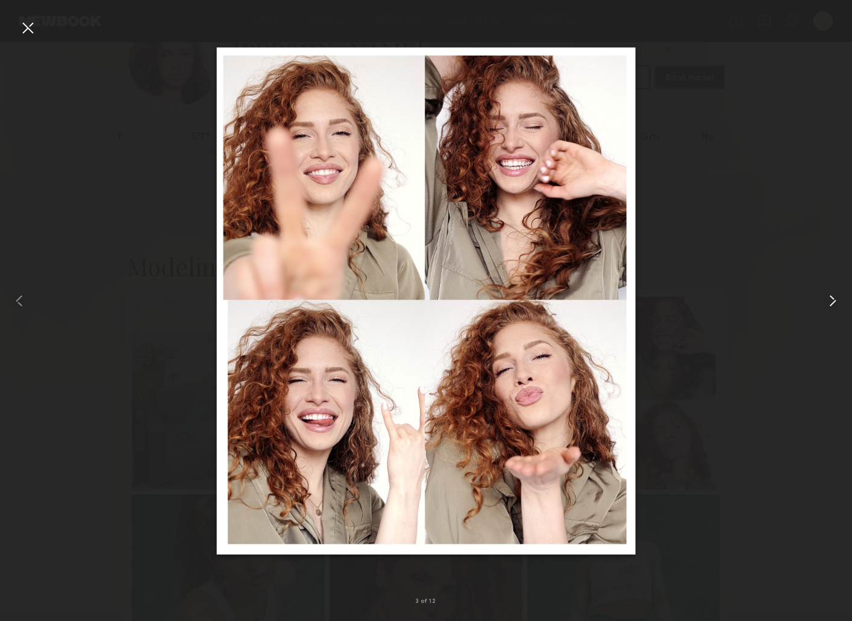
click at [831, 301] on common-icon at bounding box center [832, 300] width 19 height 19
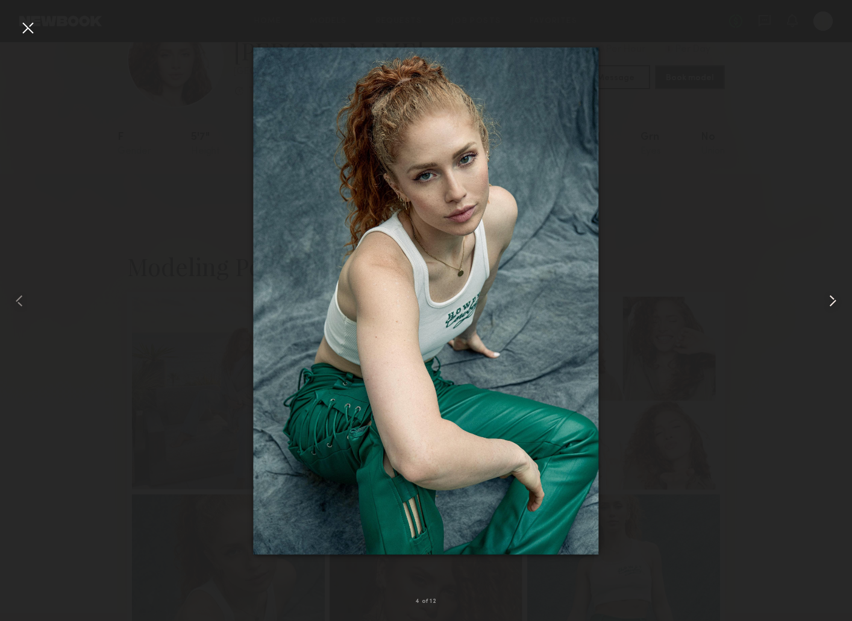
click at [831, 301] on common-icon at bounding box center [832, 300] width 19 height 19
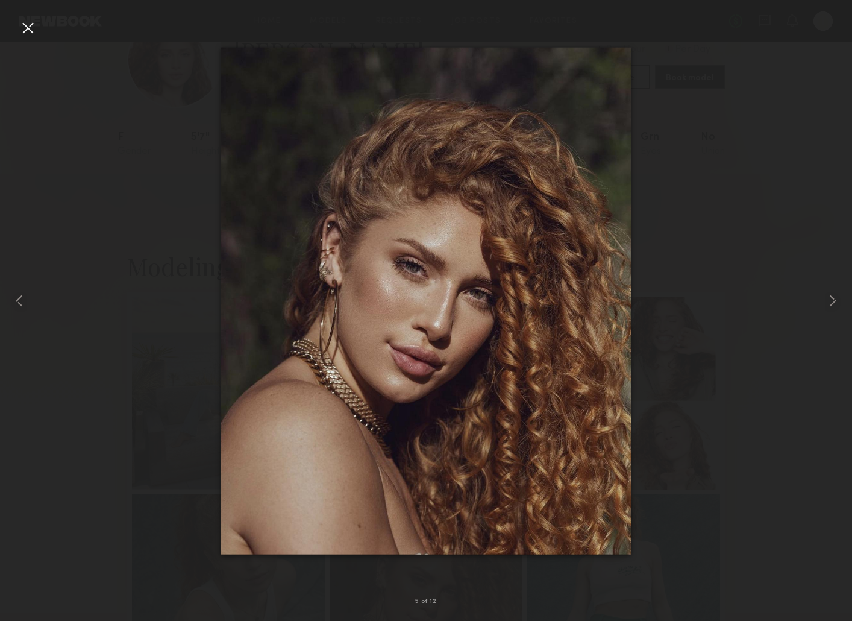
click at [764, 294] on div at bounding box center [426, 300] width 852 height 563
click at [22, 32] on div at bounding box center [27, 27] width 19 height 19
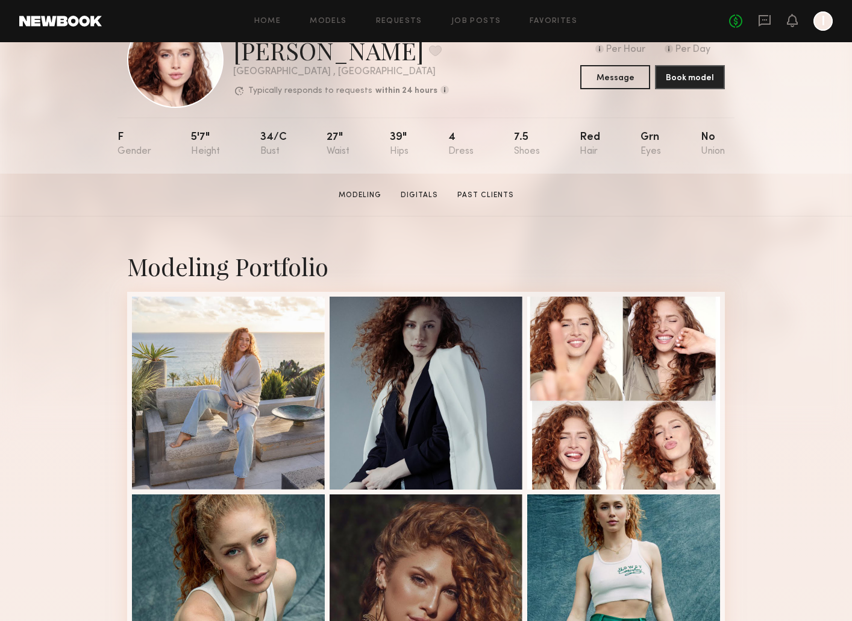
scroll to position [0, 0]
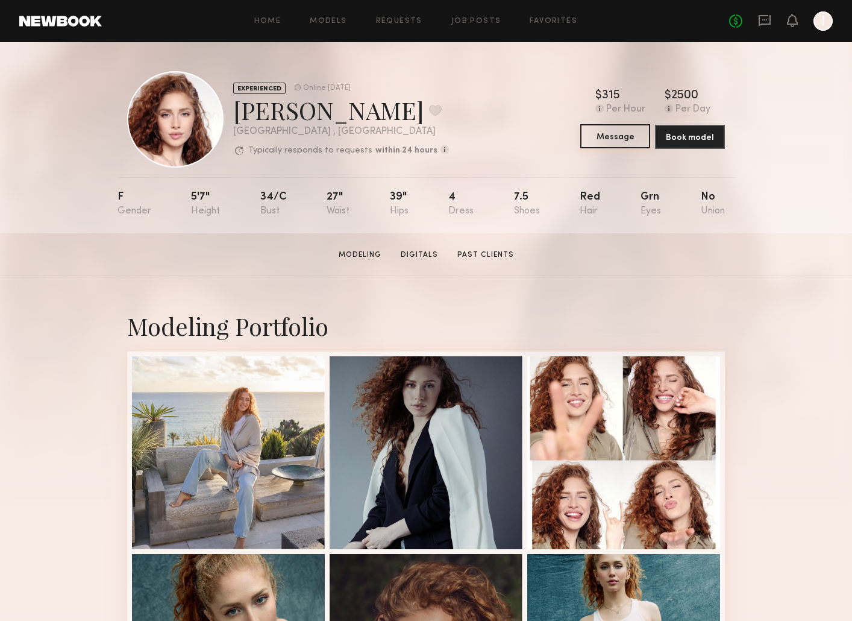
click at [605, 136] on button "Message" at bounding box center [615, 136] width 70 height 24
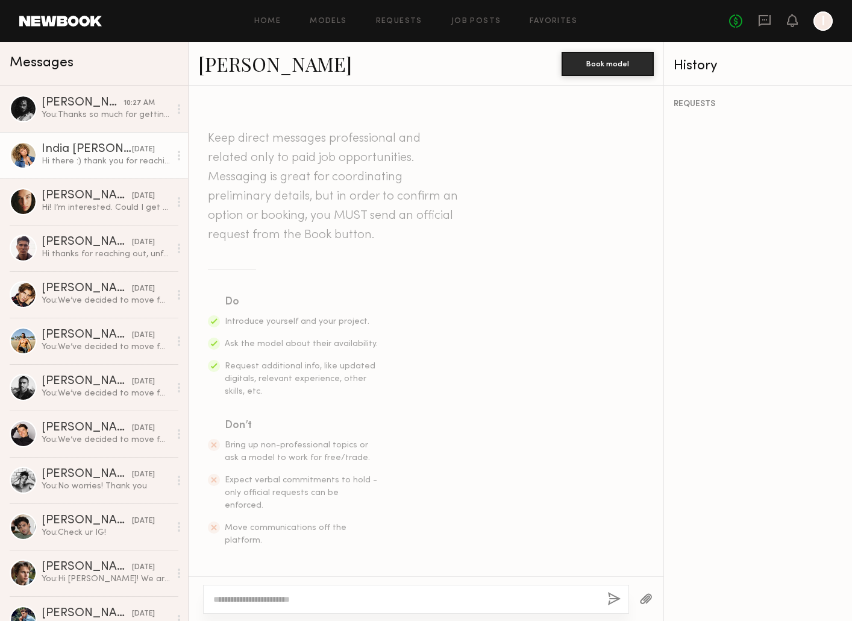
click at [98, 155] on div "Hi there :) thank you for reaching out. I’m no longer available for this date, …" at bounding box center [106, 160] width 128 height 11
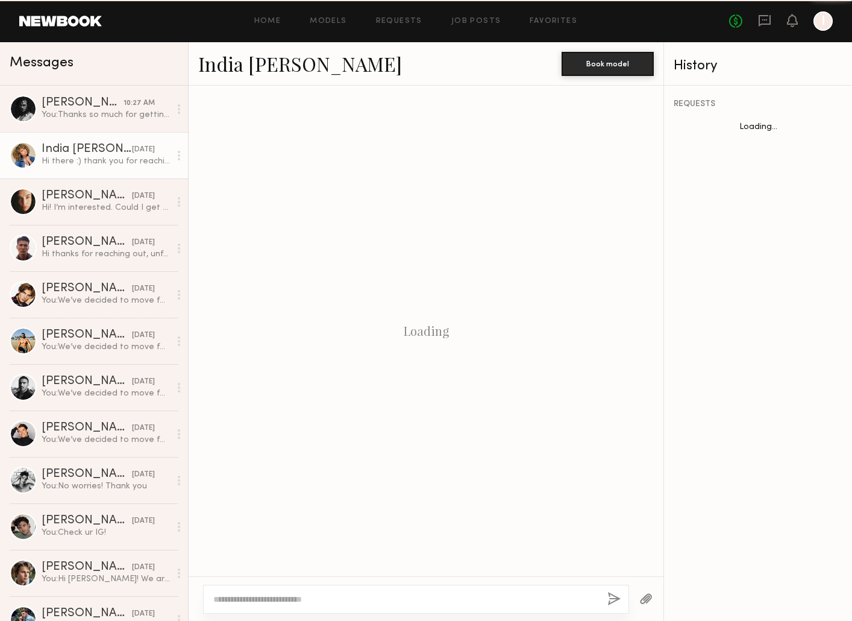
scroll to position [230, 0]
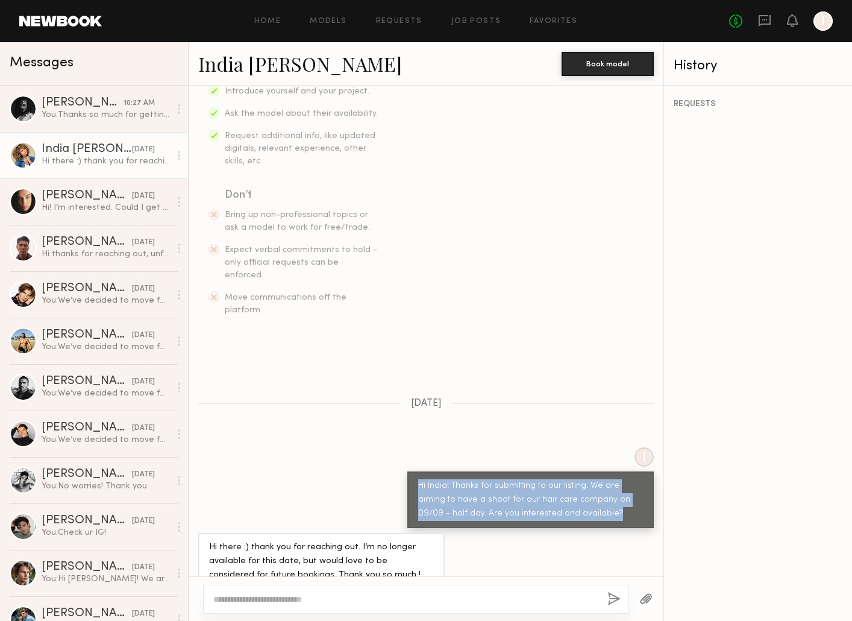
drag, startPoint x: 560, startPoint y: 492, endPoint x: 396, endPoint y: 460, distance: 167.0
click at [392, 456] on div "I Hi India! Thanks for submitting to our listing. We are aiming to have a shoot…" at bounding box center [426, 487] width 475 height 81
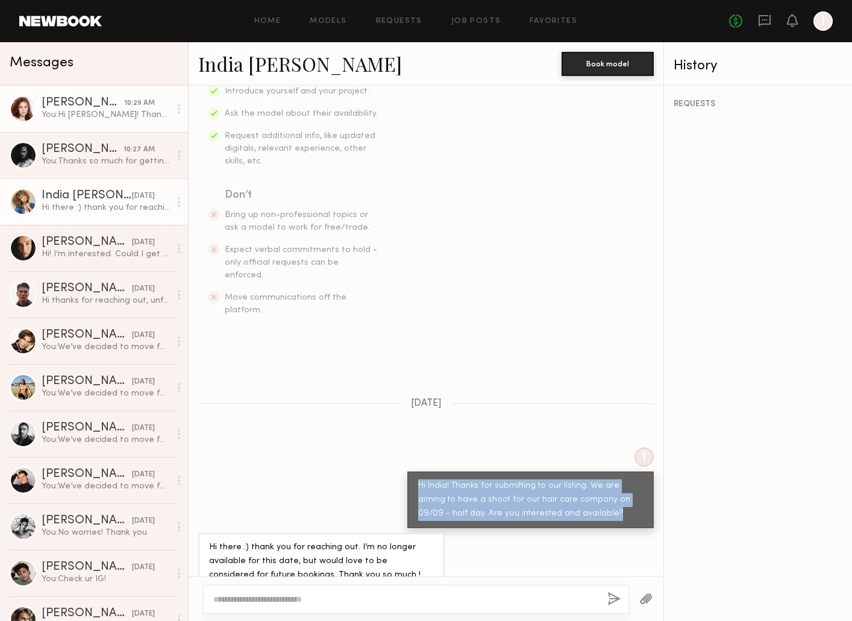
click at [114, 116] on div "You: Hi Soula! Thanks for submitting to our listing. We are aiming to have a sh…" at bounding box center [106, 114] width 128 height 11
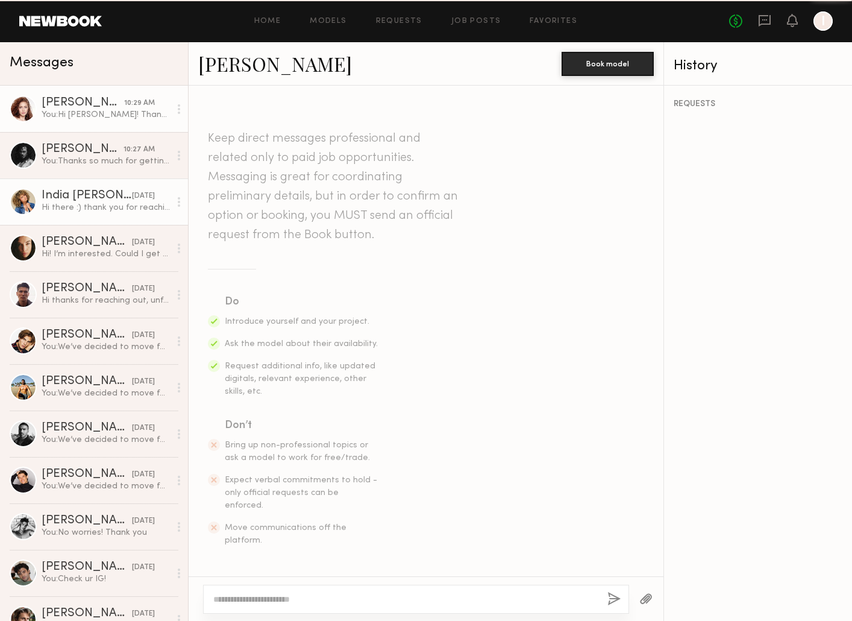
scroll to position [169, 0]
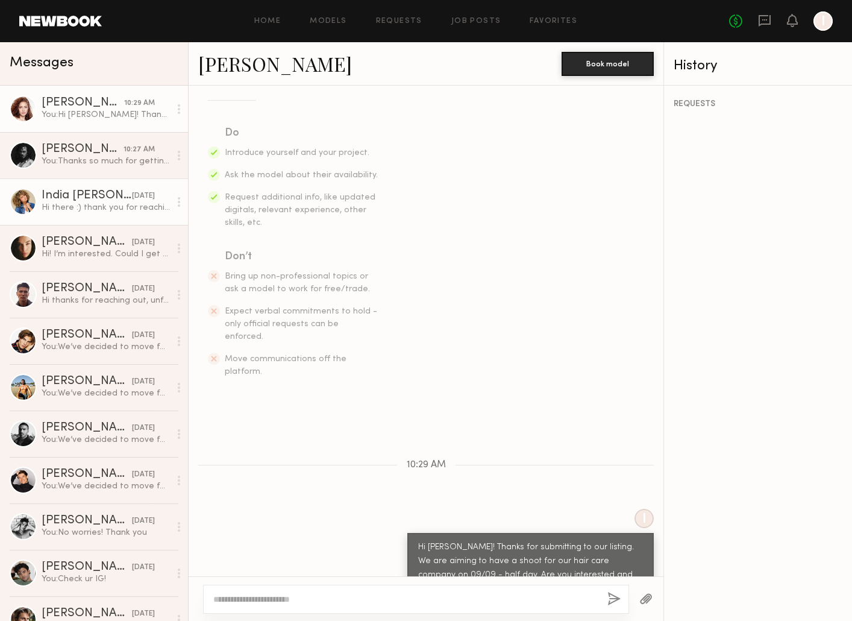
click at [106, 178] on link "India Rae H. 08/18/2025 Hi there :) thank you for reaching out. I’m no longer a…" at bounding box center [94, 201] width 188 height 46
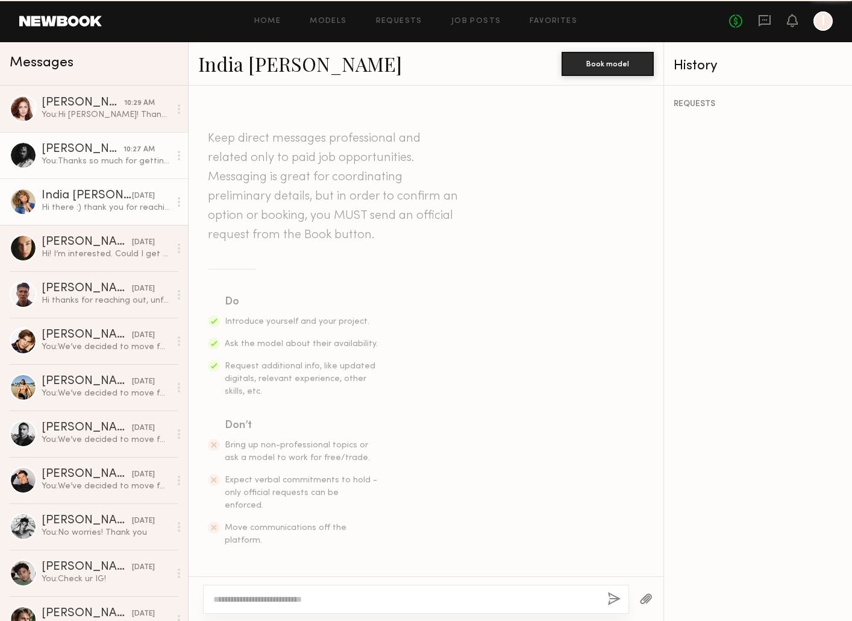
scroll to position [230, 0]
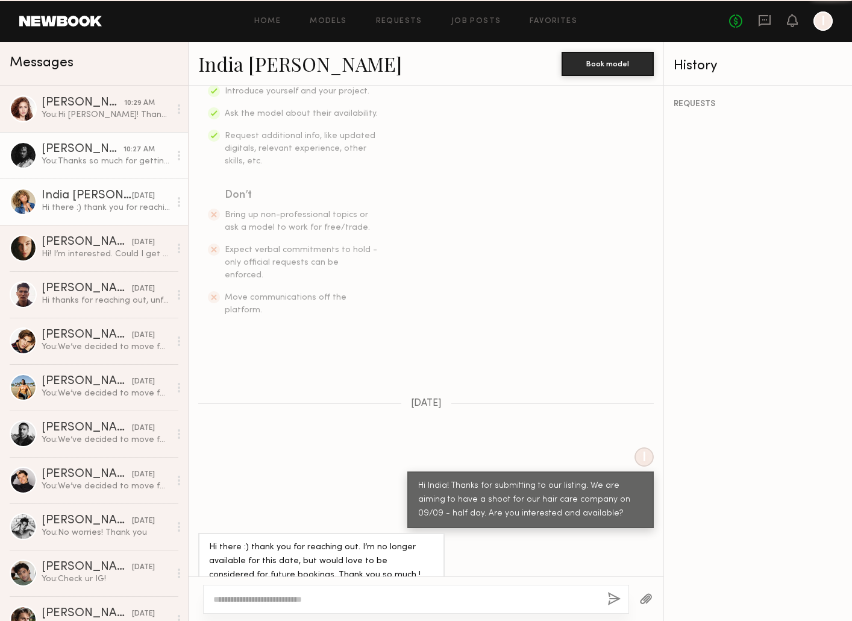
click at [98, 160] on div "You: Thanks so much for getting back to us! We’re just waiting on our lead styl…" at bounding box center [106, 160] width 128 height 11
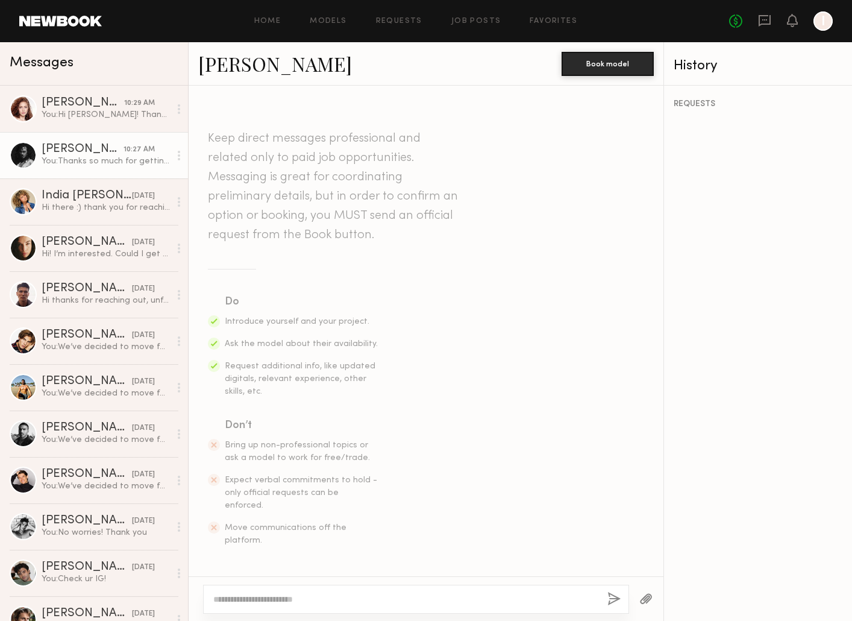
scroll to position [518, 0]
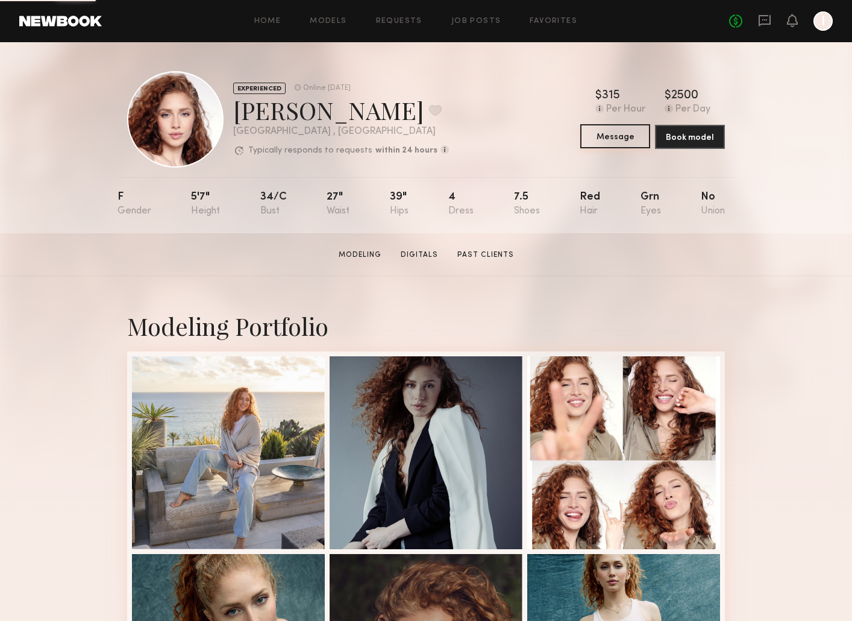
click at [613, 139] on button "Message" at bounding box center [615, 136] width 70 height 24
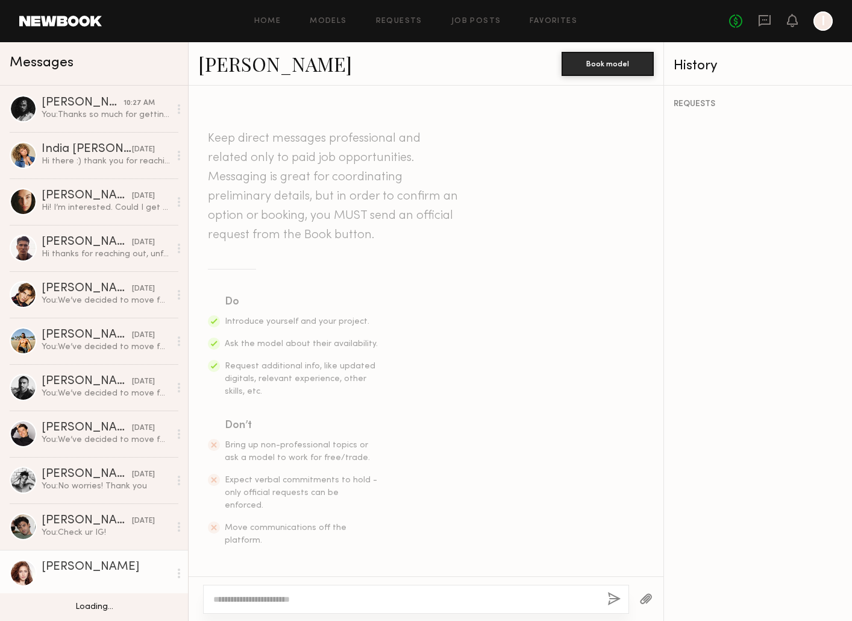
click at [321, 597] on textarea at bounding box center [405, 599] width 384 height 12
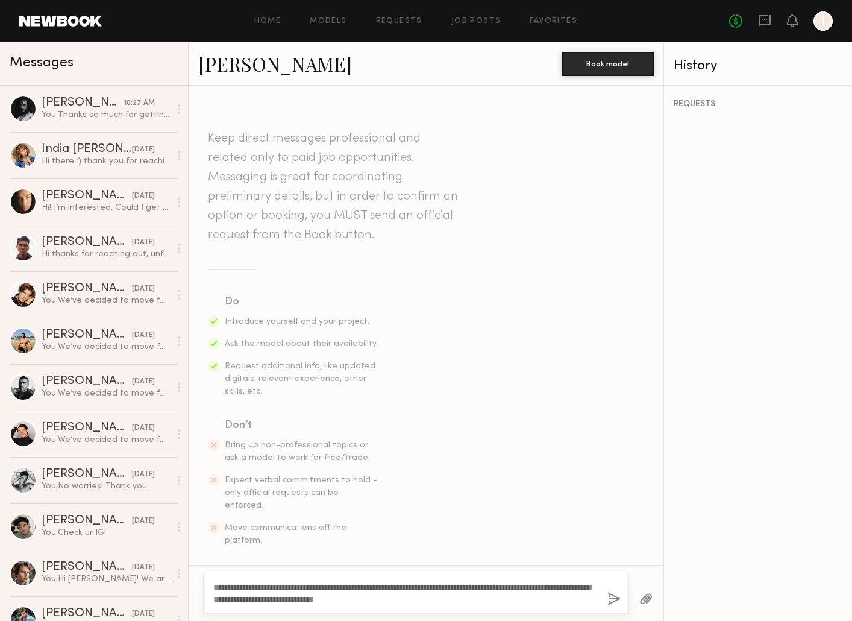
drag, startPoint x: 243, startPoint y: 588, endPoint x: 224, endPoint y: 586, distance: 19.4
click at [224, 586] on textarea "**********" at bounding box center [405, 593] width 384 height 24
type textarea "**********"
click at [616, 600] on button "button" at bounding box center [613, 599] width 13 height 15
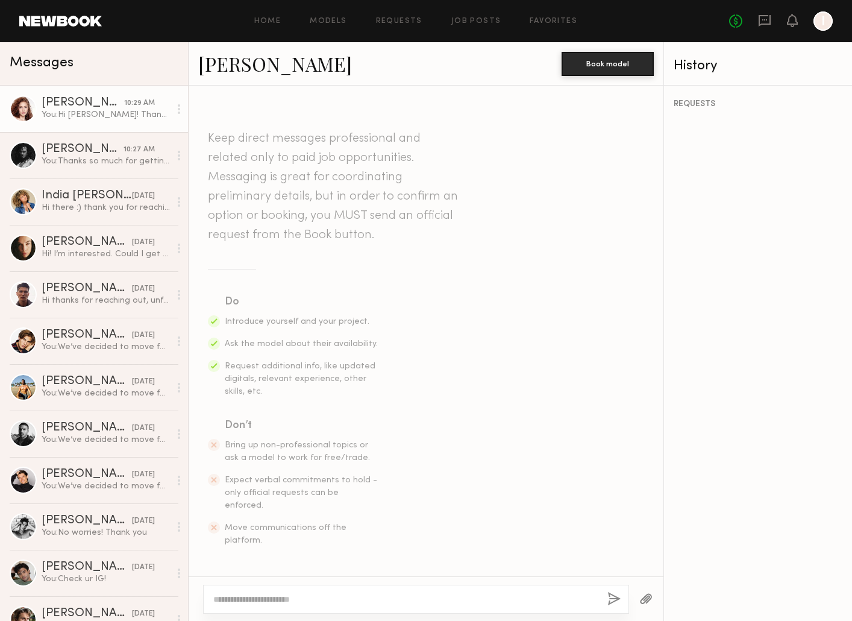
scroll to position [169, 0]
